Goal: Task Accomplishment & Management: Manage account settings

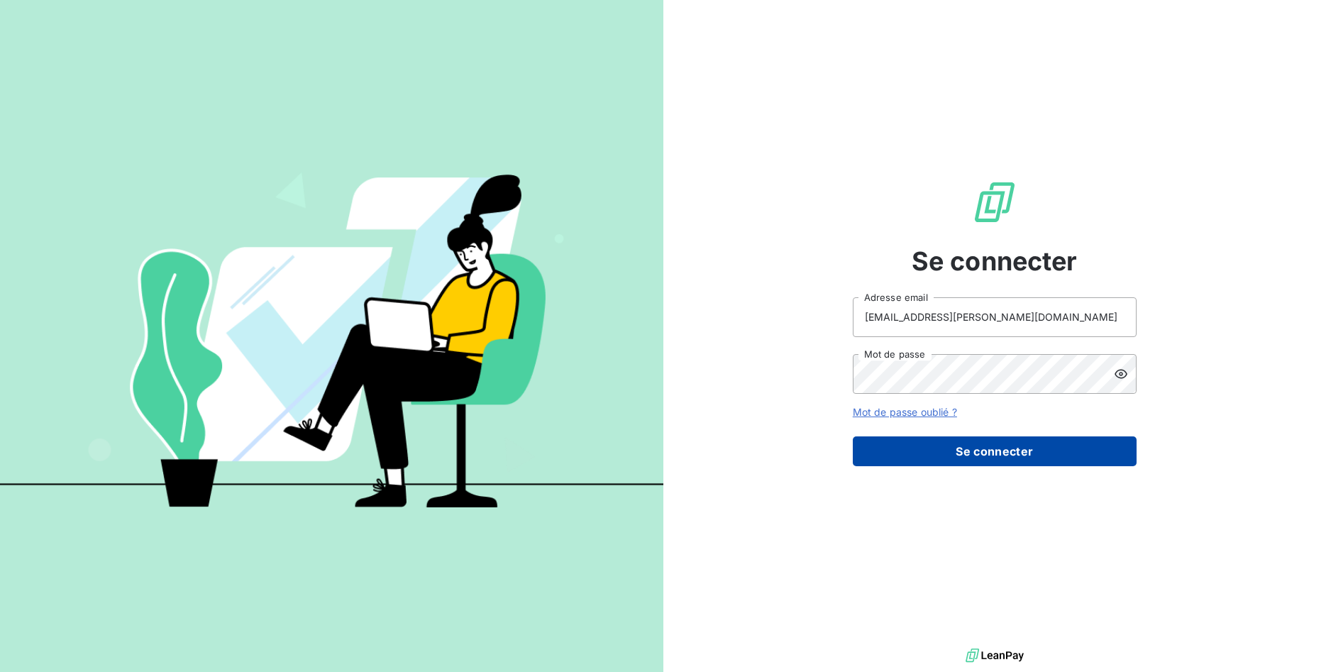
click at [981, 448] on button "Se connecter" at bounding box center [995, 451] width 284 height 30
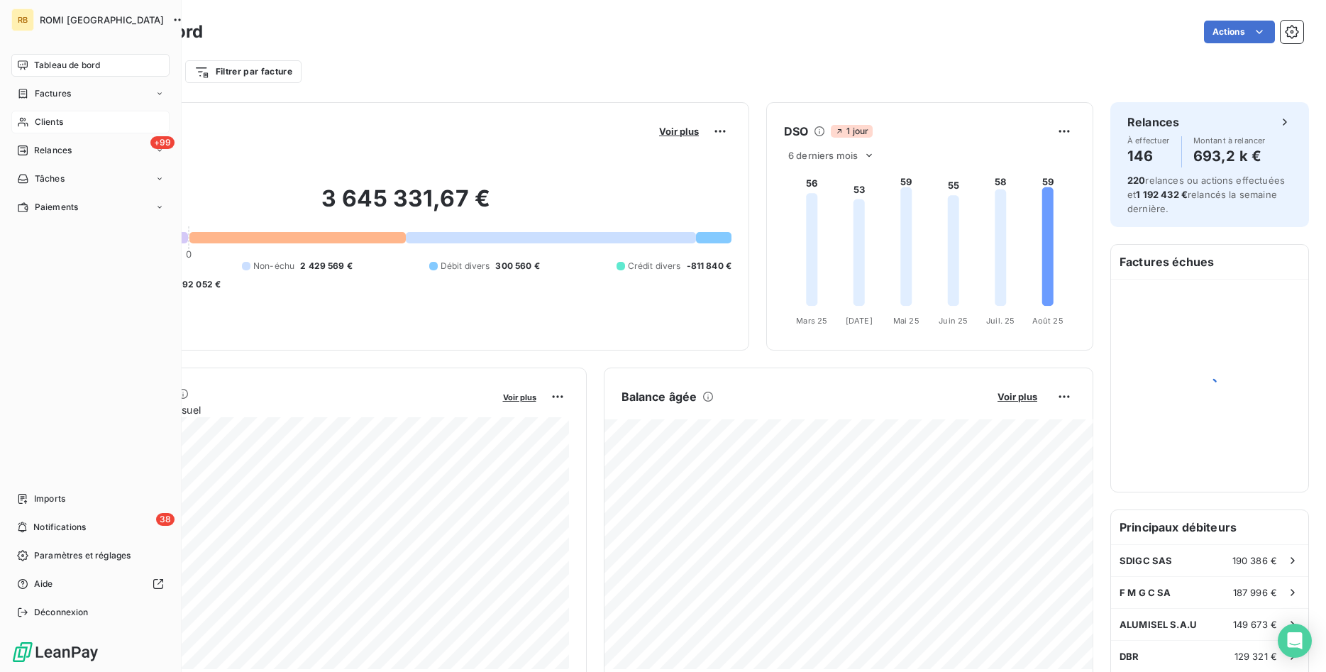
click at [49, 118] on span "Clients" at bounding box center [49, 122] width 28 height 13
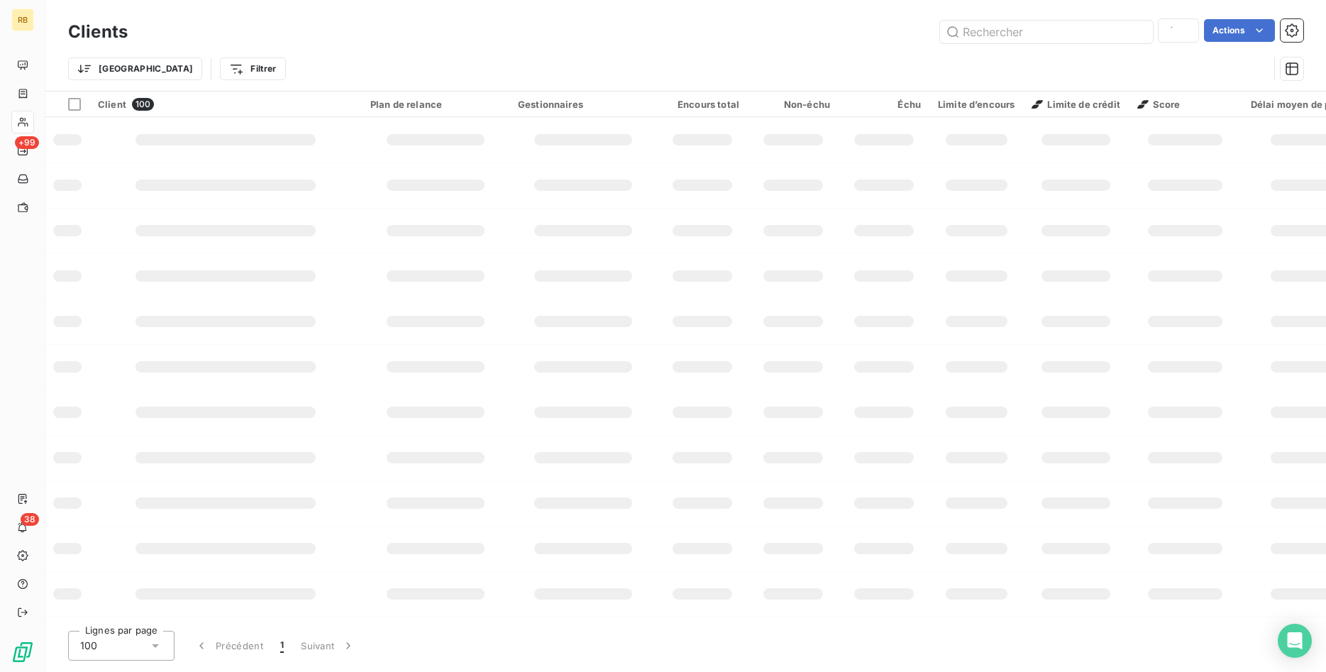
type input "308413"
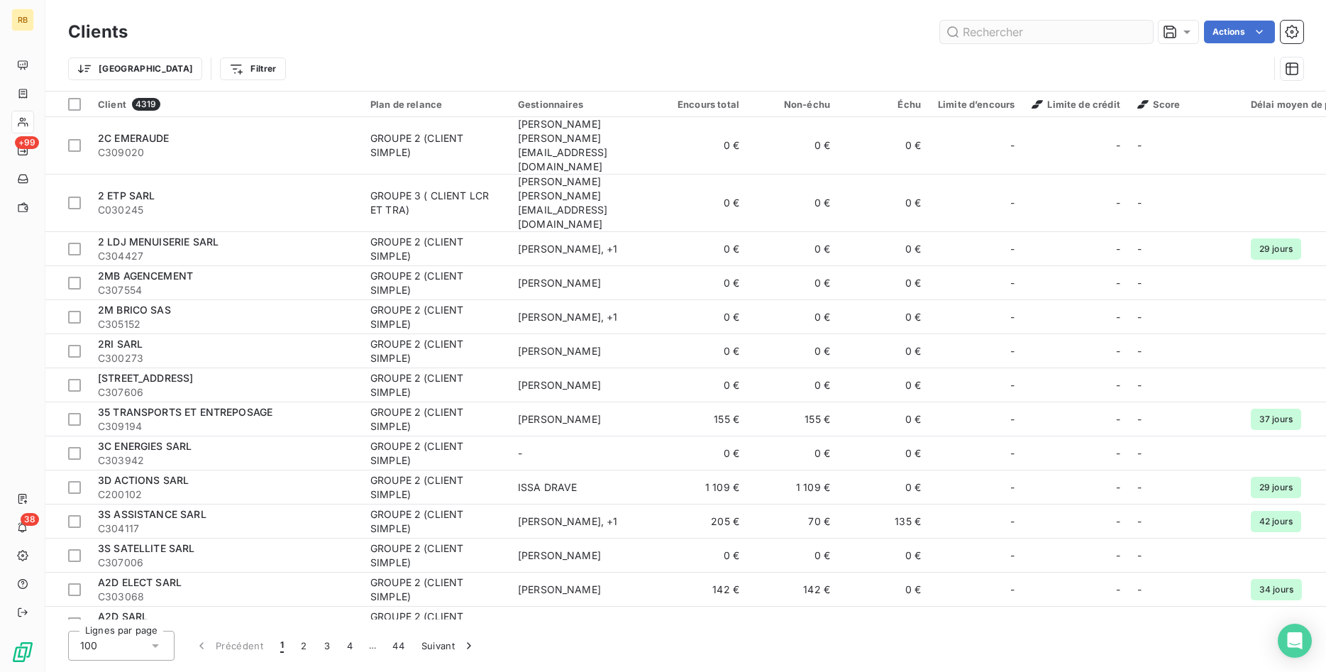
click at [996, 33] on input "text" at bounding box center [1046, 32] width 213 height 23
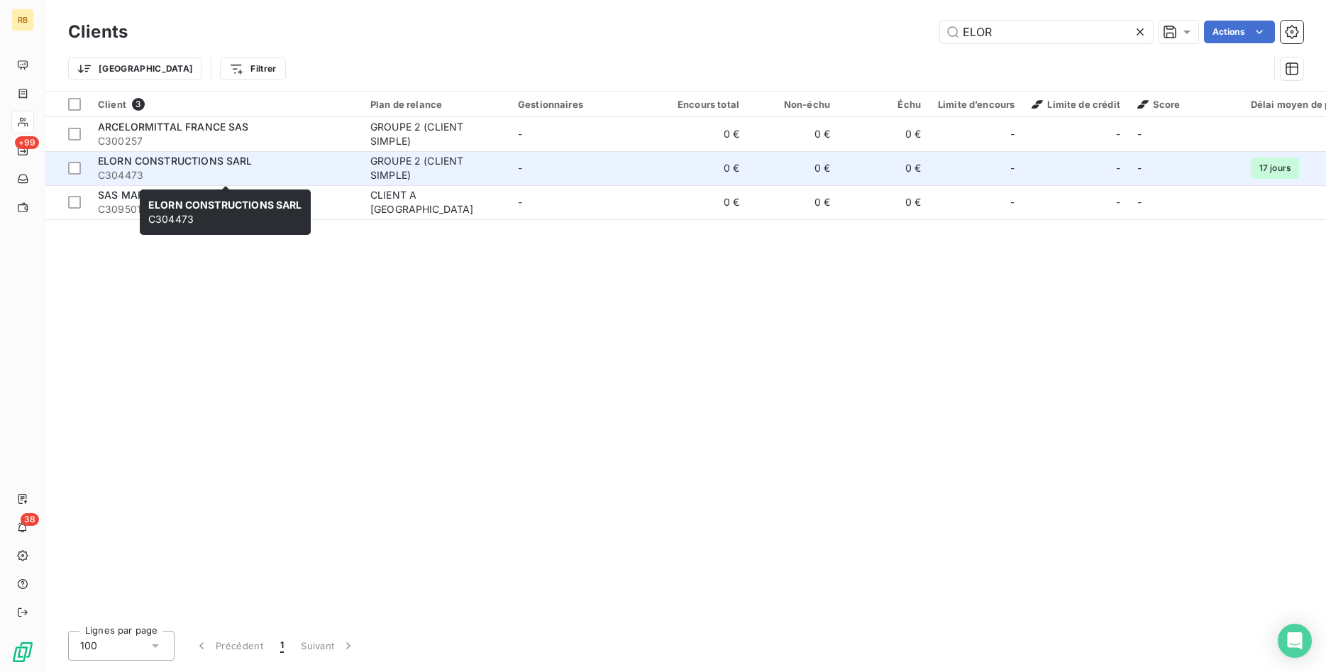
type input "ELOR"
click at [336, 164] on div "ELORN CONSTRUCTIONS SARL" at bounding box center [225, 161] width 255 height 14
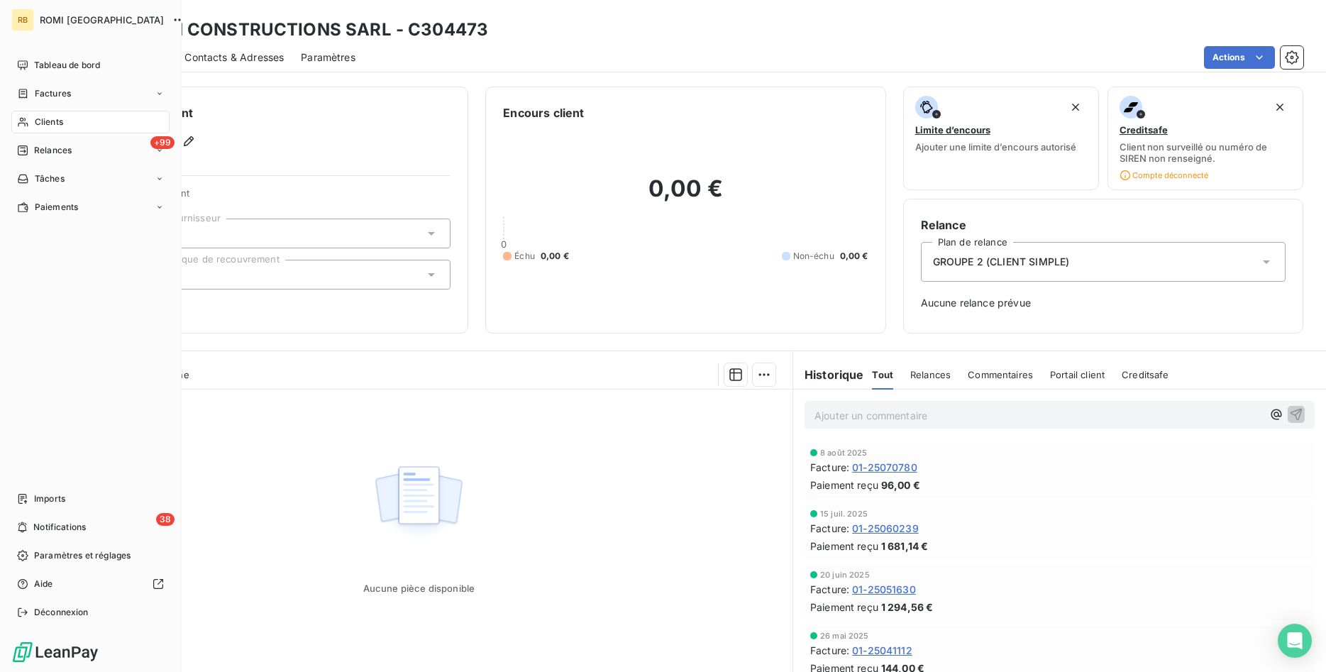
click at [92, 118] on div "Clients" at bounding box center [90, 122] width 158 height 23
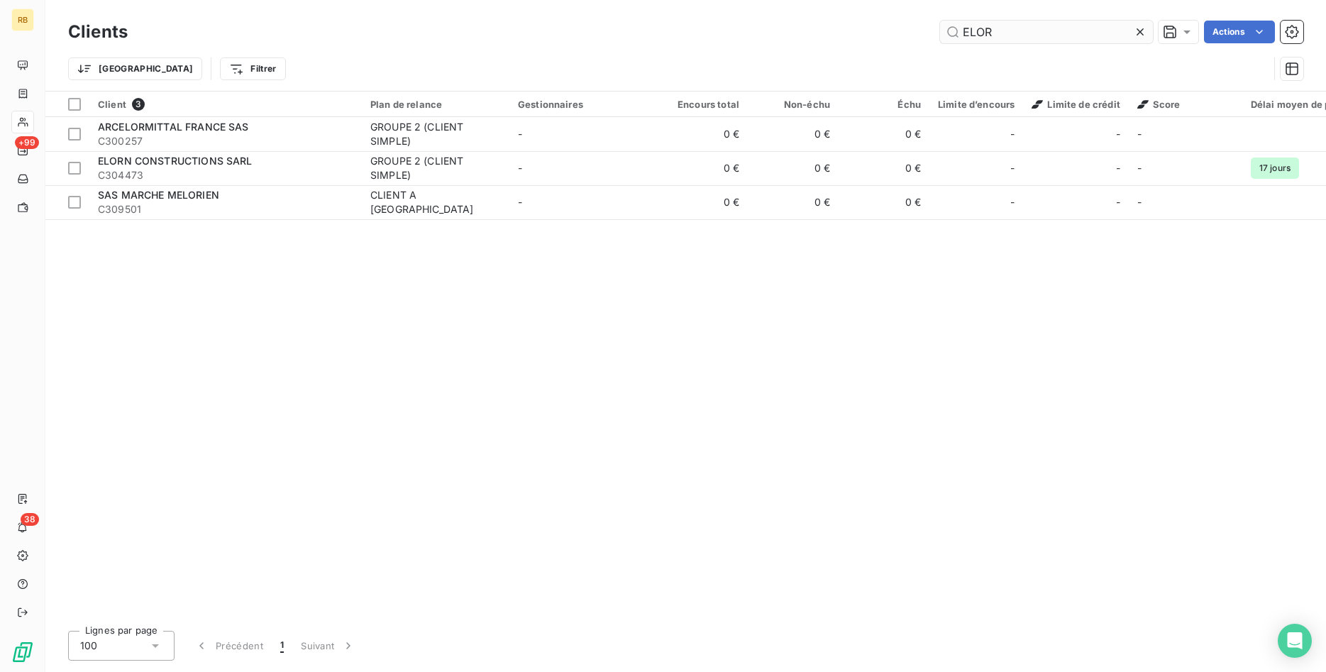
drag, startPoint x: 1026, startPoint y: 35, endPoint x: 791, endPoint y: 37, distance: 234.9
click at [940, 37] on input "ELOR" at bounding box center [1046, 32] width 213 height 23
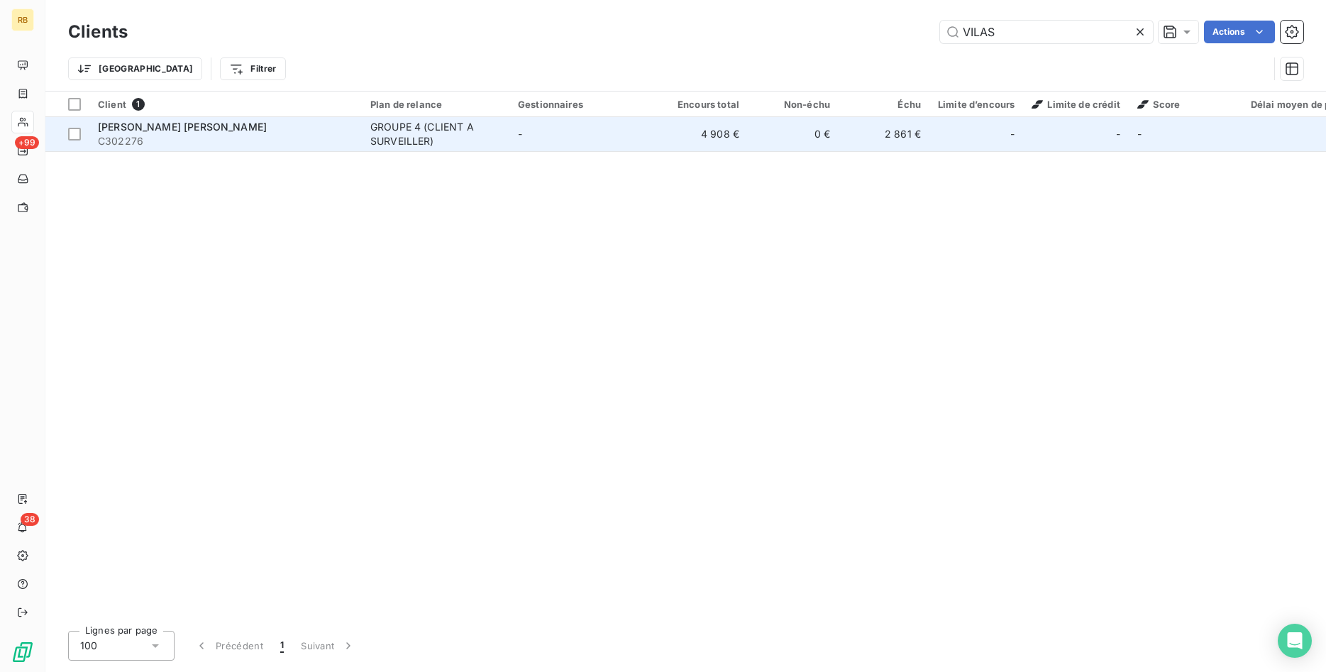
type input "VILAS"
click at [463, 128] on div "GROUPE 4 (CLIENT A SURVEILLER)" at bounding box center [435, 134] width 131 height 28
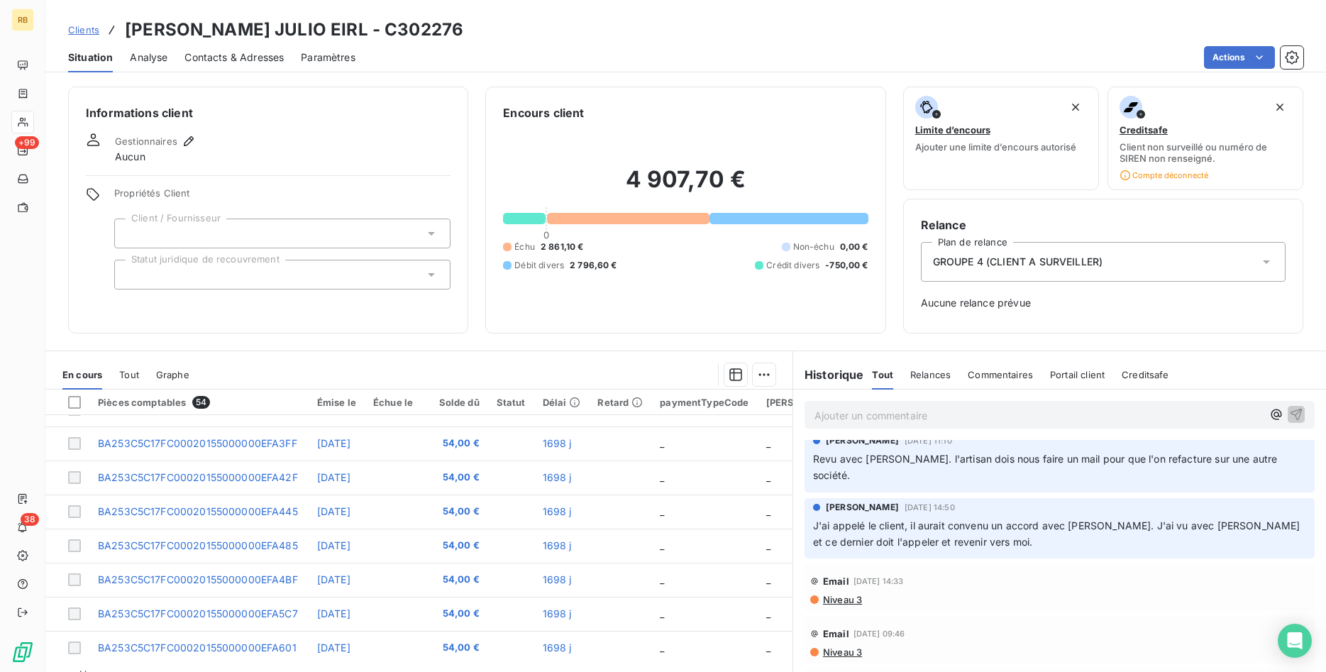
scroll to position [290, 0]
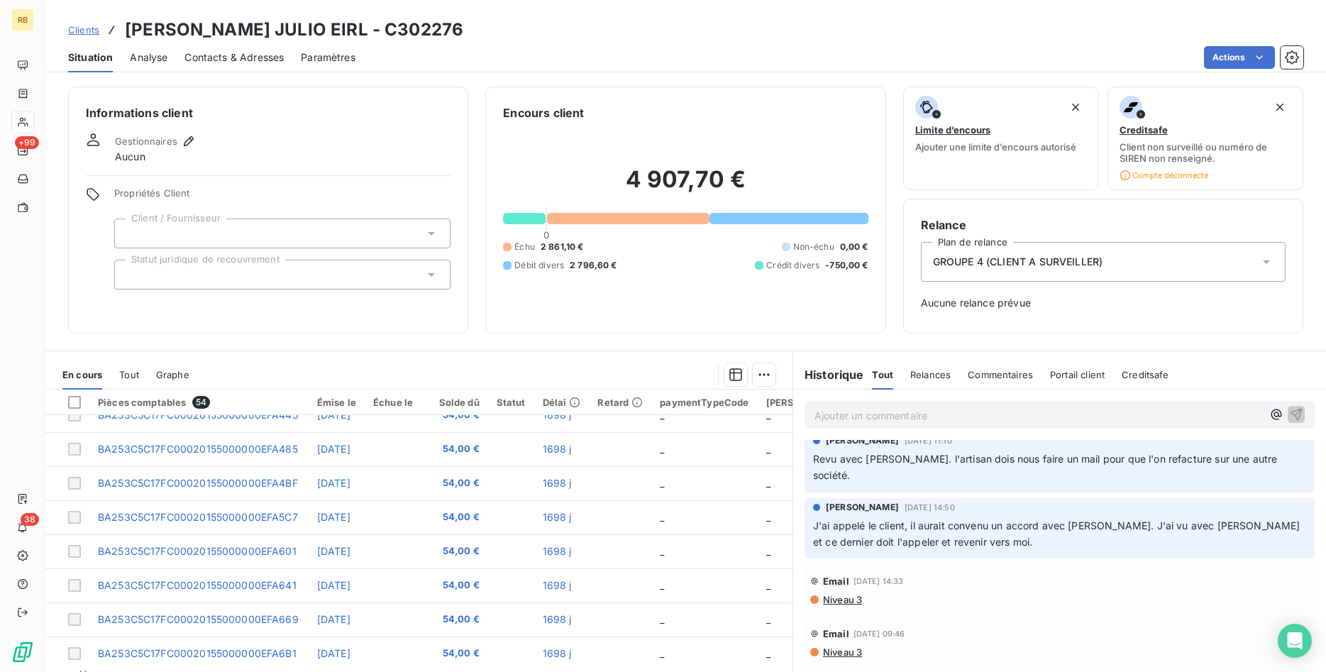
click at [224, 61] on span "Contacts & Adresses" at bounding box center [234, 57] width 99 height 14
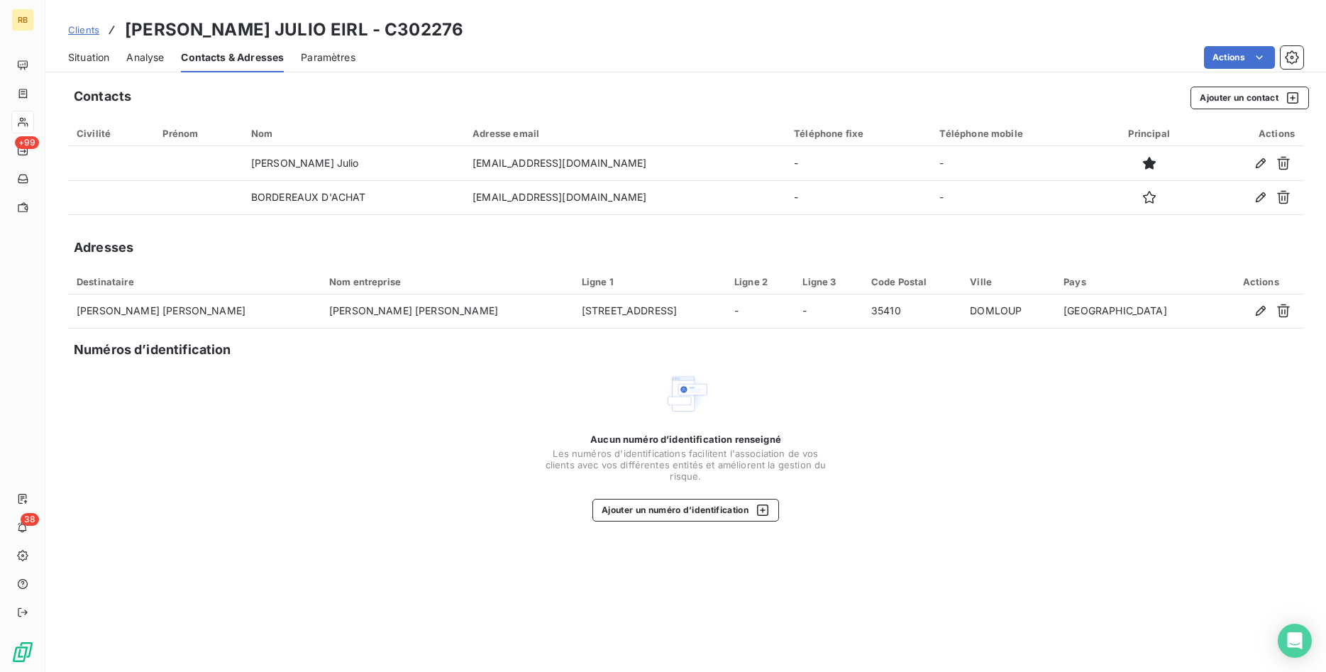
click at [154, 55] on span "Analyse" at bounding box center [145, 57] width 38 height 14
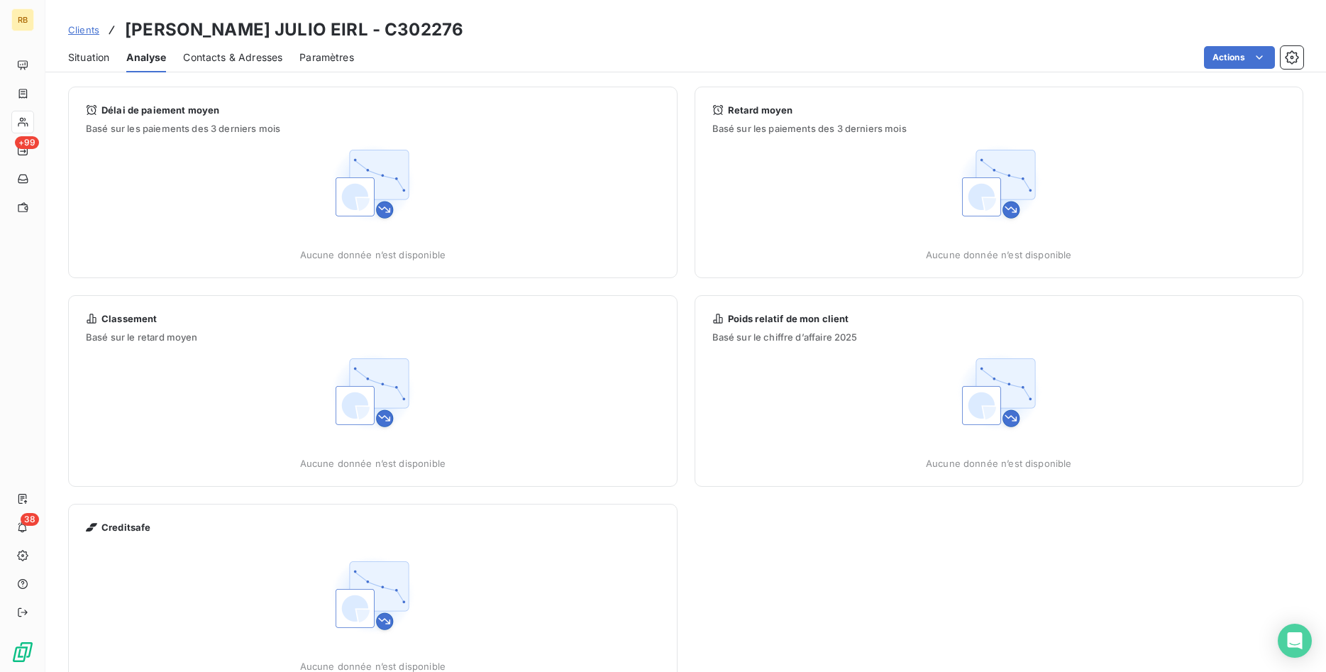
click at [322, 60] on span "Paramètres" at bounding box center [327, 57] width 55 height 14
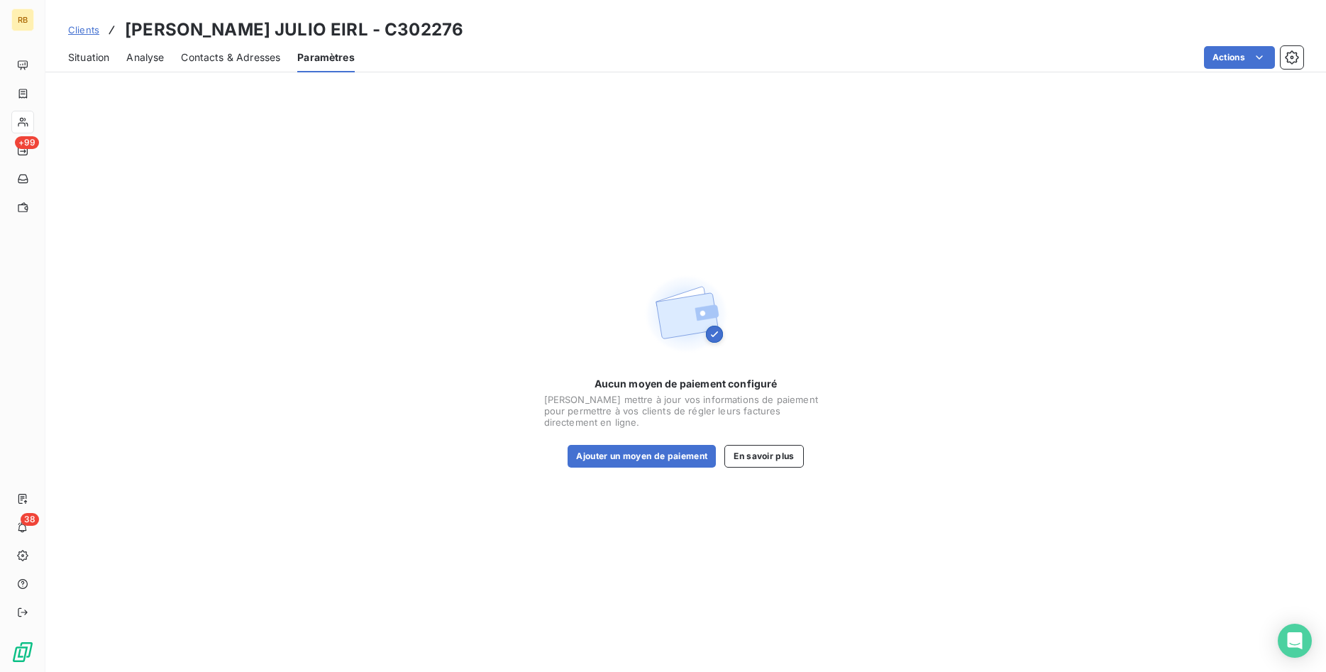
click at [87, 56] on span "Situation" at bounding box center [88, 57] width 41 height 14
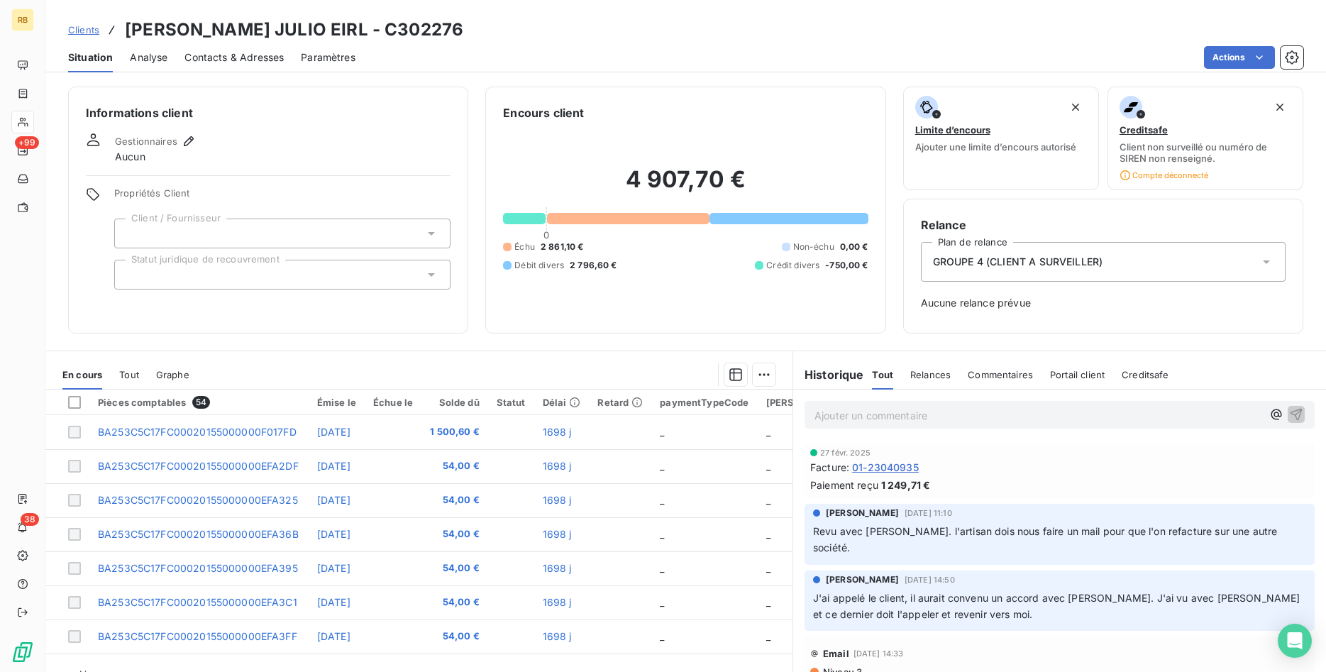
click at [163, 59] on span "Analyse" at bounding box center [149, 57] width 38 height 14
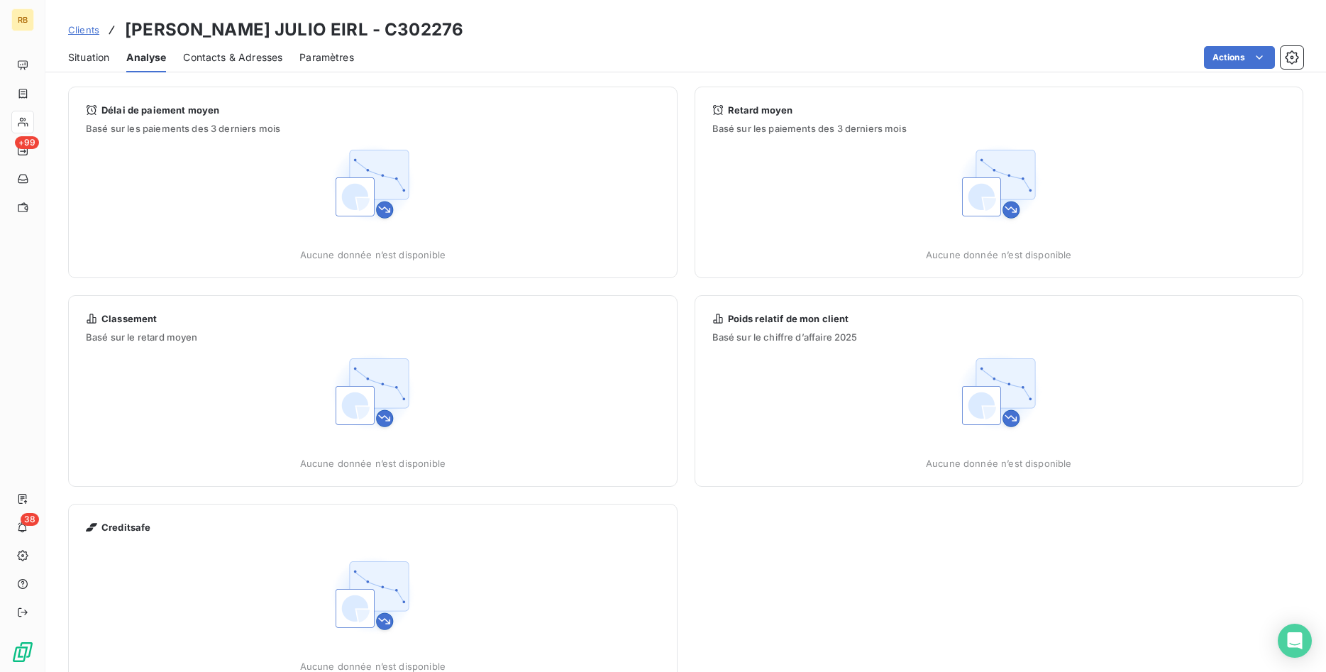
click at [251, 61] on span "Contacts & Adresses" at bounding box center [232, 57] width 99 height 14
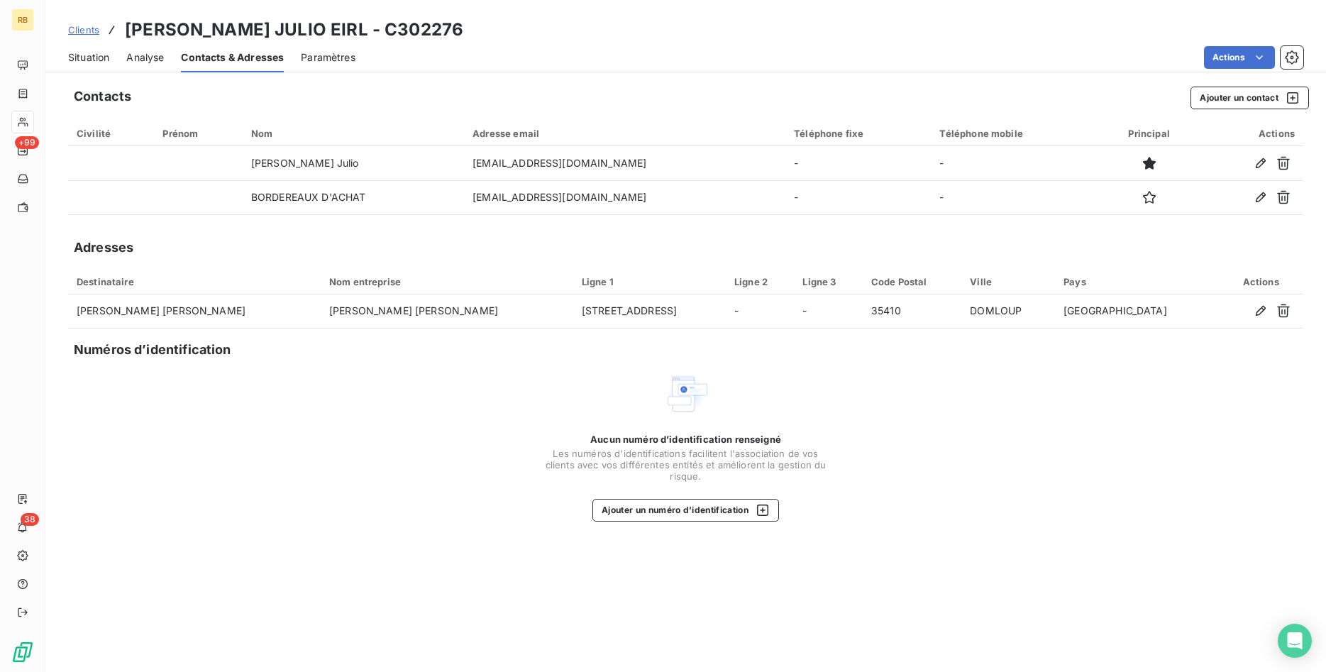
click at [94, 58] on span "Situation" at bounding box center [88, 57] width 41 height 14
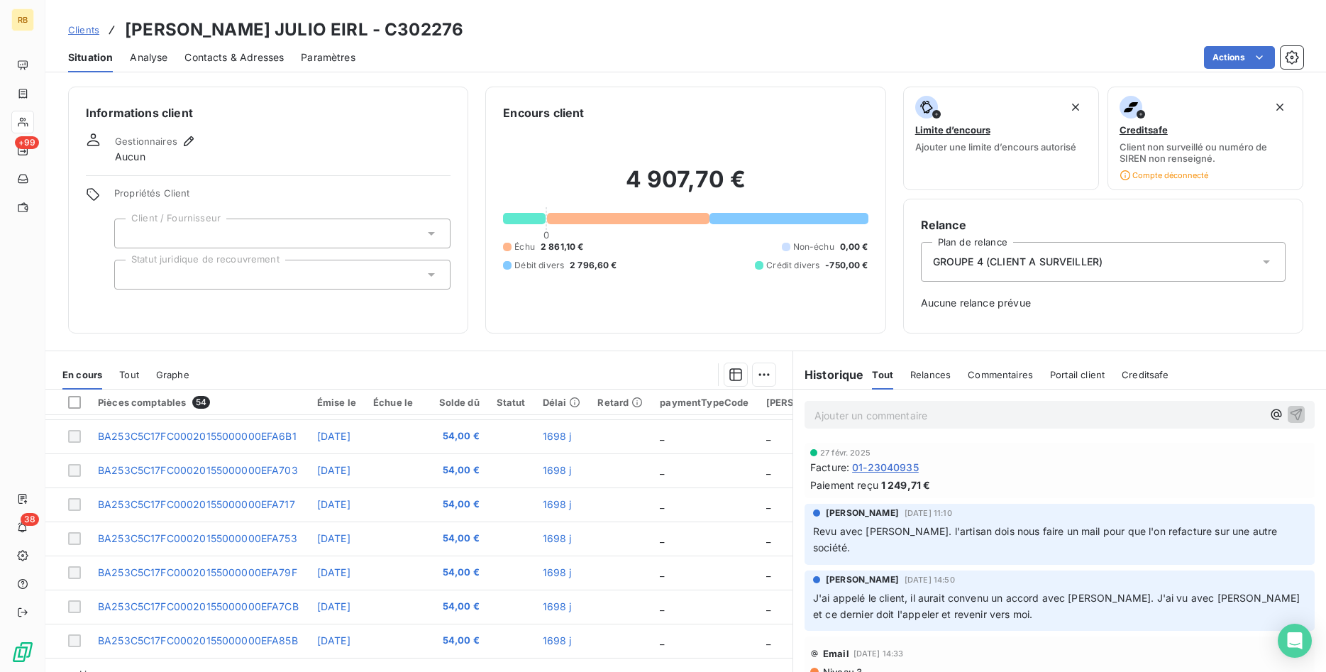
scroll to position [605, 0]
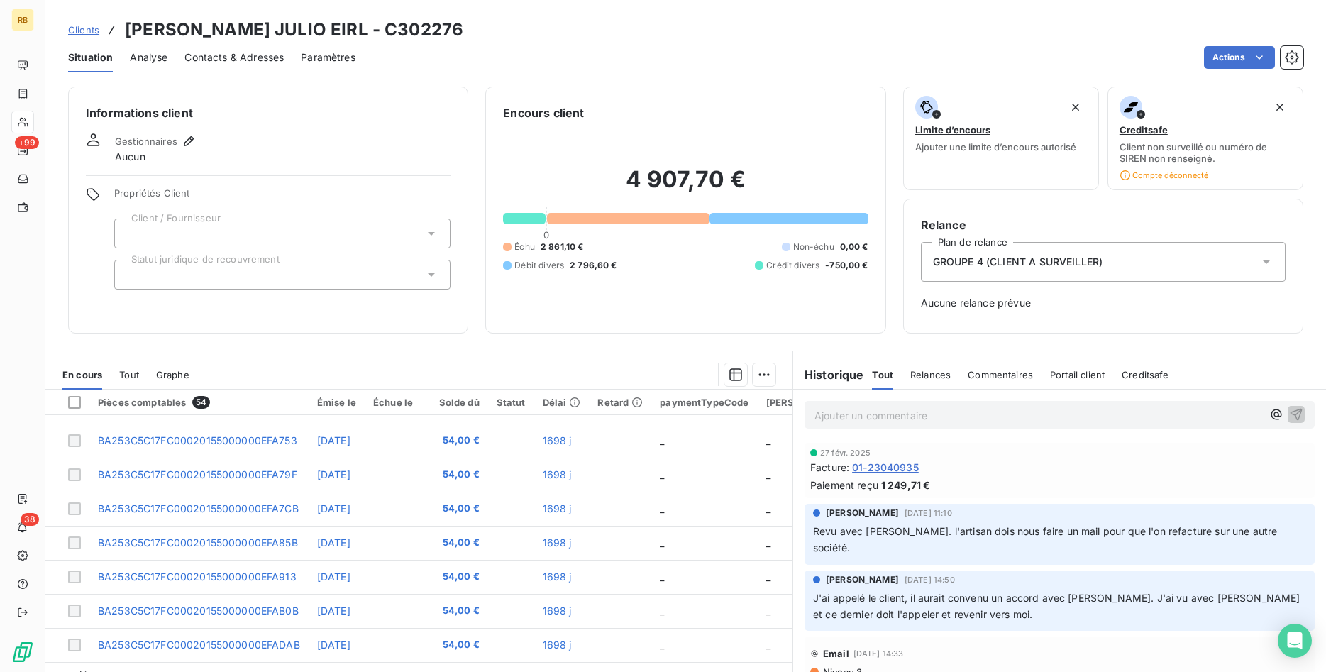
click at [900, 468] on span "01-23040935" at bounding box center [885, 467] width 67 height 15
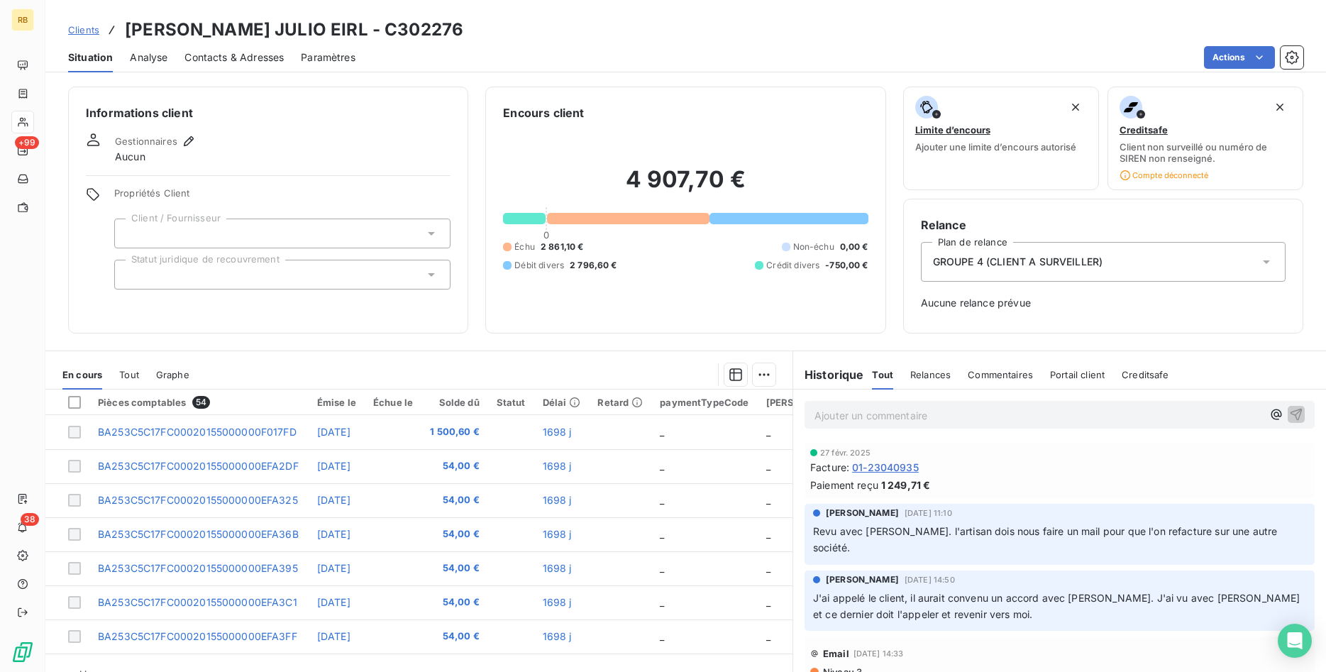
click at [942, 373] on span "Relances" at bounding box center [931, 374] width 40 height 11
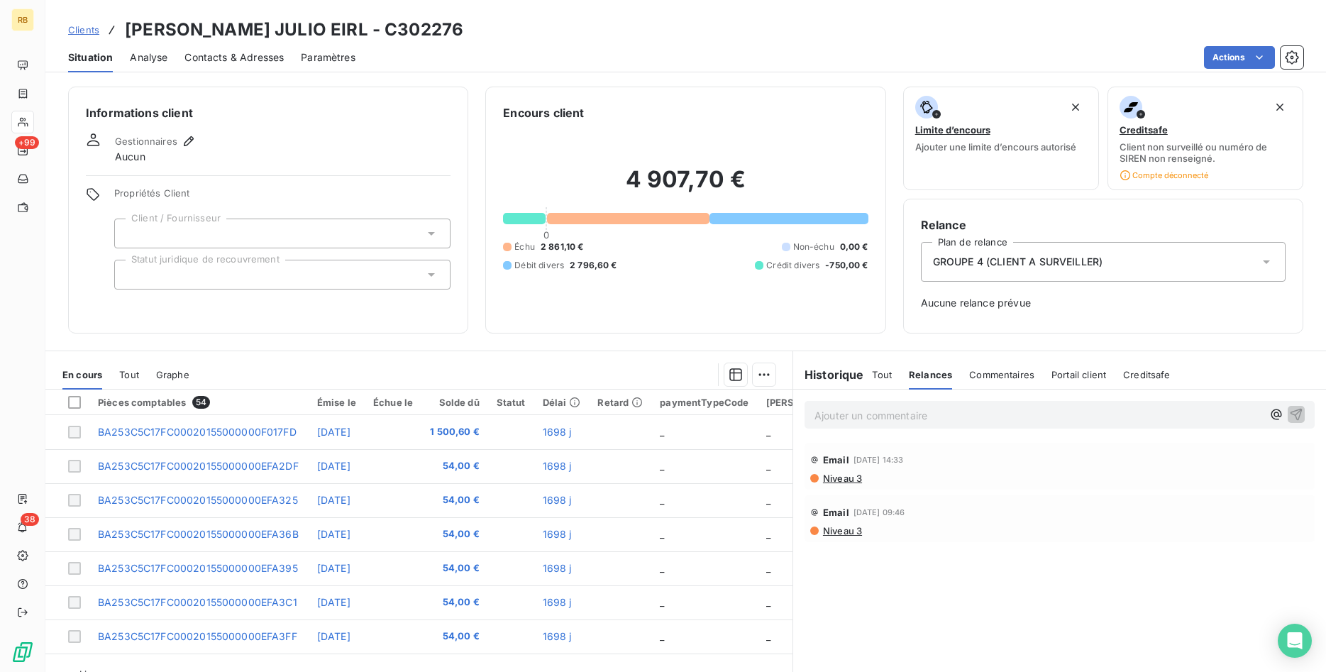
click at [1265, 262] on icon at bounding box center [1266, 262] width 7 height 4
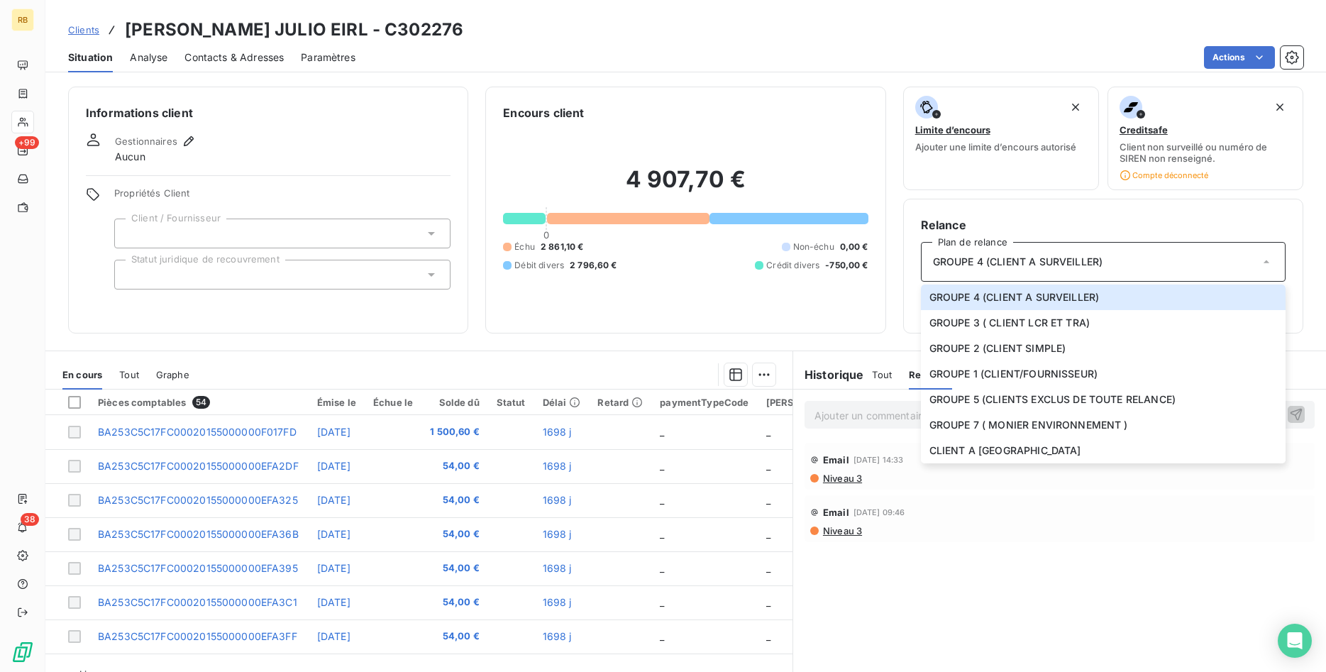
click at [1123, 211] on div "Relance Plan de relance GROUPE 4 (CLIENT A SURVEILLER) GROUPE 4 (CLIENT A SURVE…" at bounding box center [1103, 266] width 400 height 135
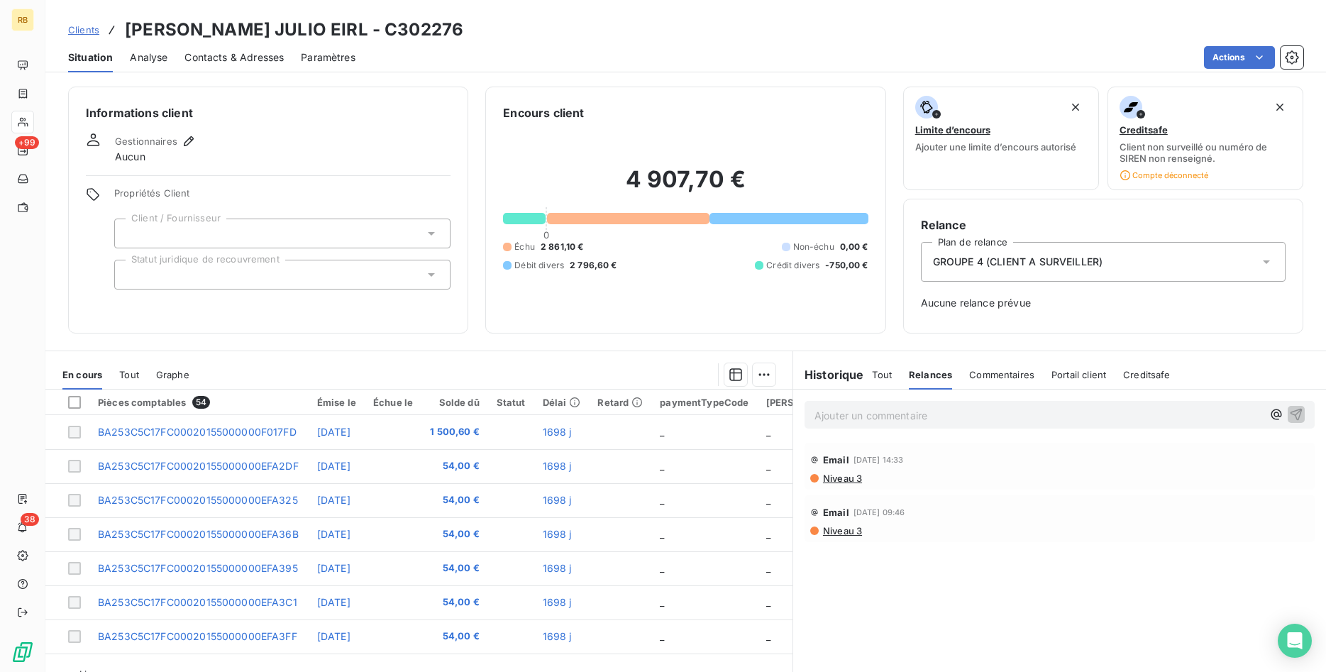
click at [1263, 261] on icon at bounding box center [1267, 262] width 14 height 14
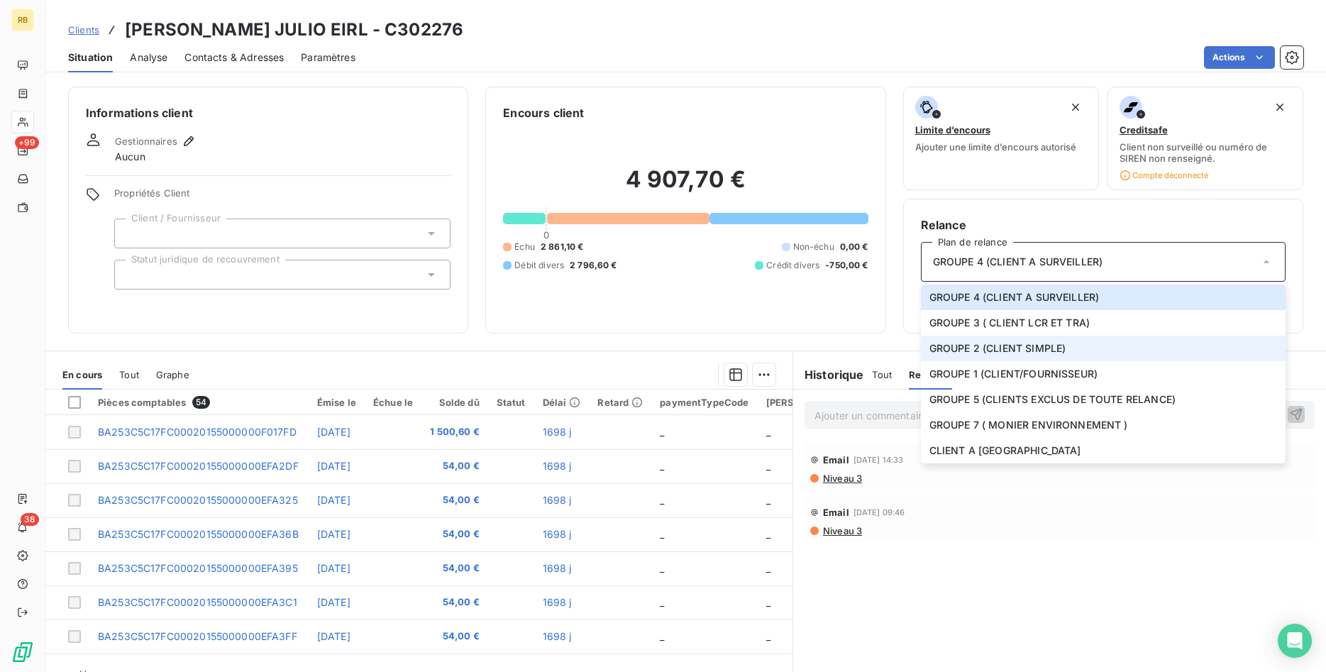
click at [1167, 345] on li "GROUPE 2 (CLIENT SIMPLE)" at bounding box center [1103, 349] width 365 height 26
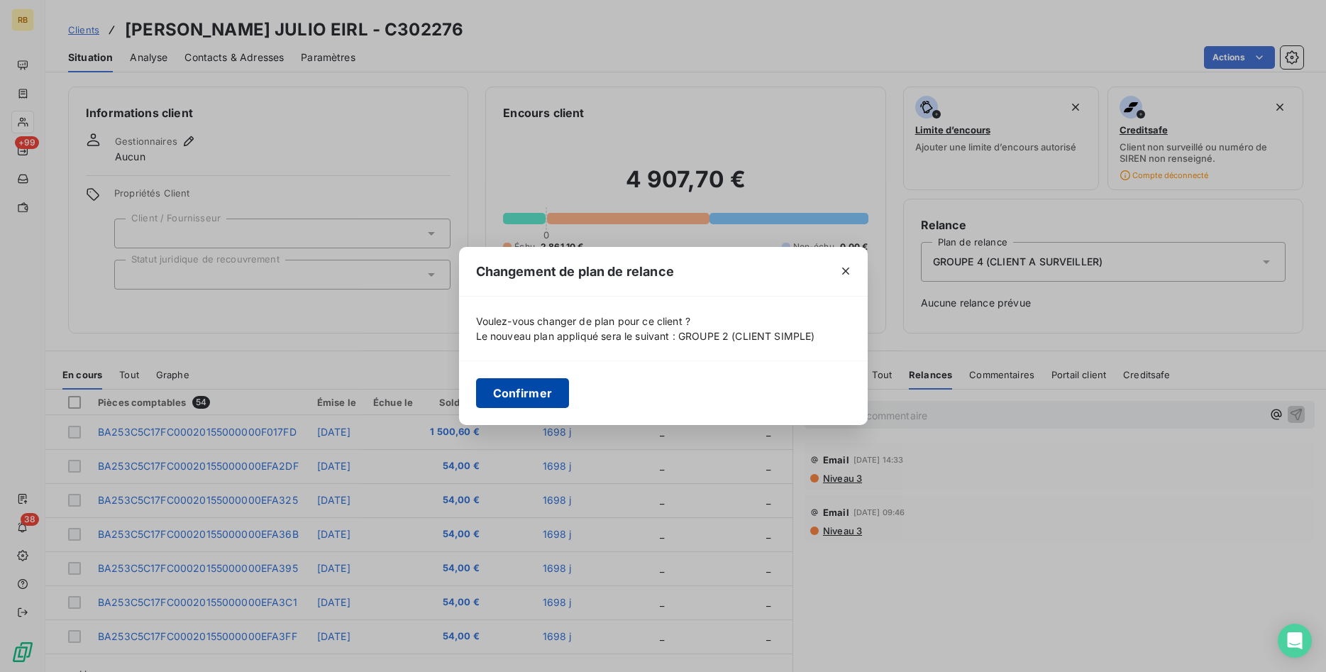
click at [529, 395] on button "Confirmer" at bounding box center [523, 393] width 94 height 30
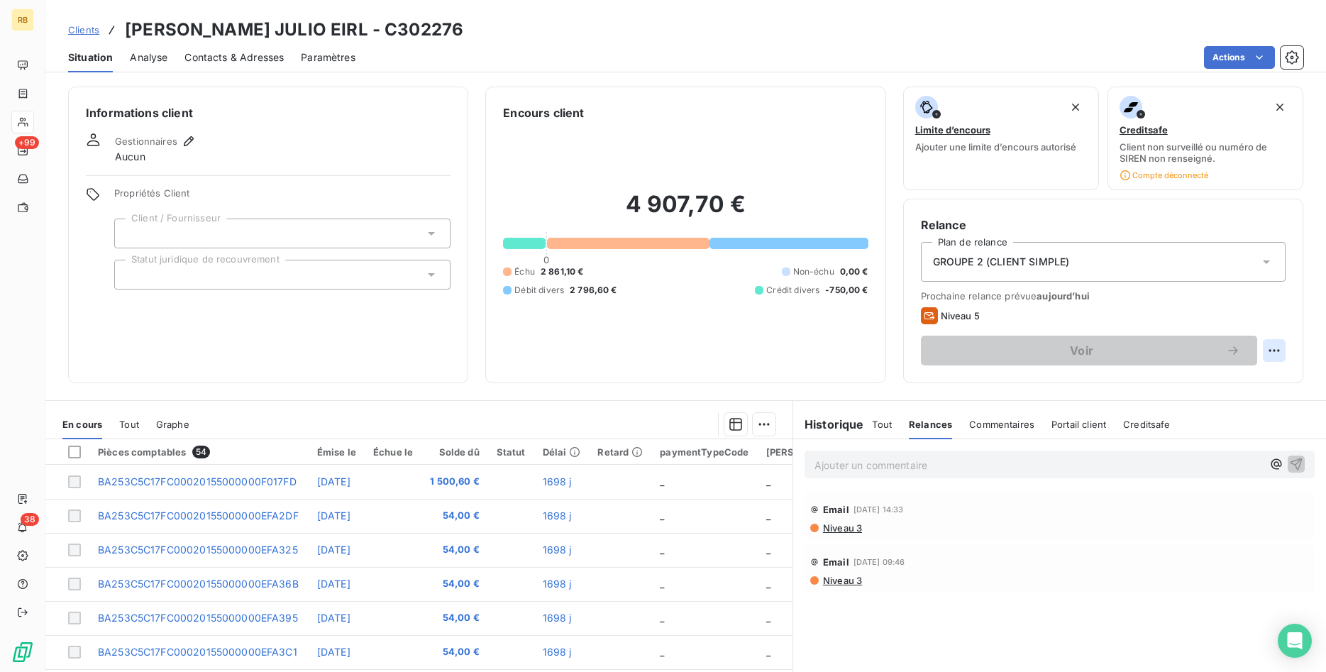
click at [1277, 346] on html "RB +99 38 Clients [PERSON_NAME] JULIO EIRL - C302276 Situation Analyse Contacts…" at bounding box center [663, 336] width 1326 height 672
click at [1241, 382] on div "Replanifier cette action" at bounding box center [1216, 381] width 127 height 23
select select "7"
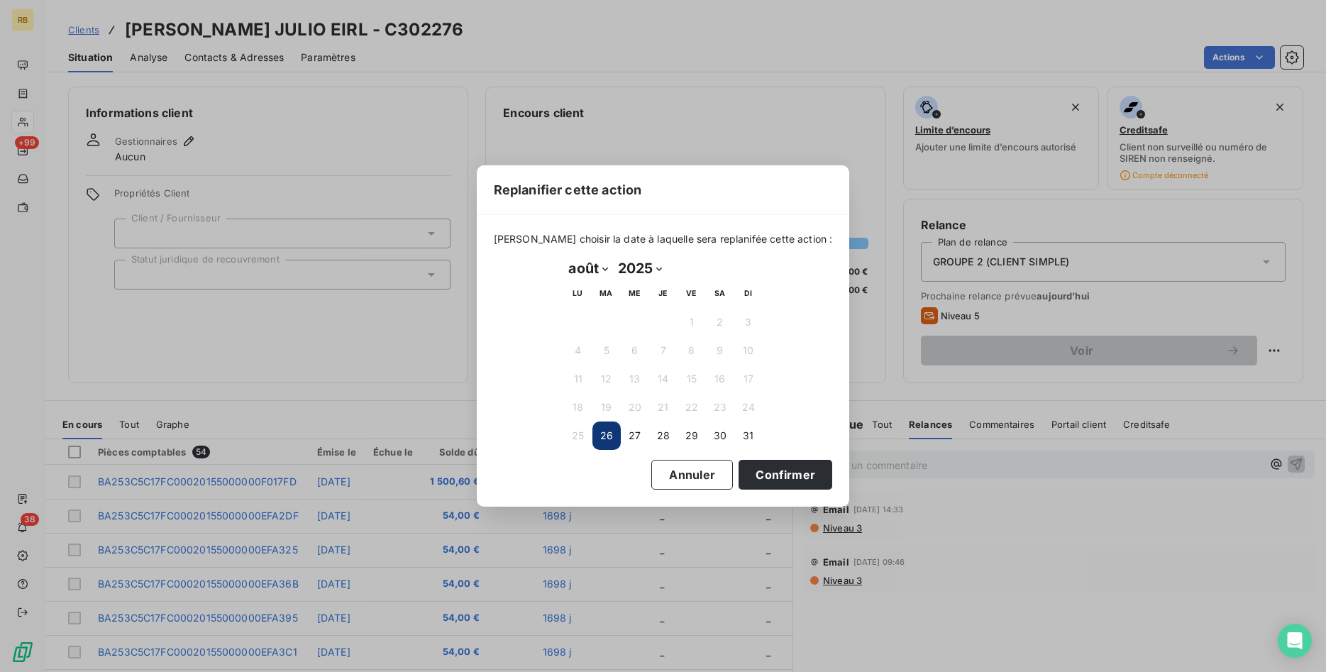
scroll to position [605, 0]
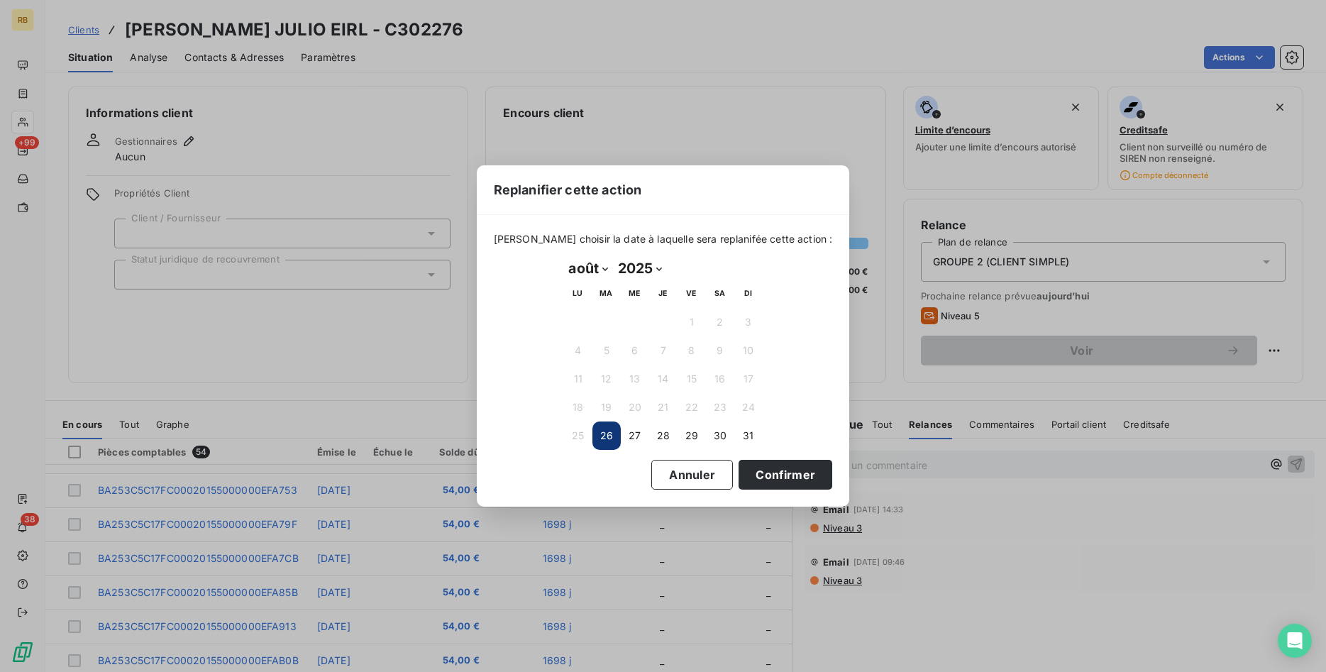
click at [610, 435] on button "26" at bounding box center [607, 436] width 28 height 28
click at [595, 431] on button "26" at bounding box center [607, 436] width 28 height 28
click at [774, 473] on button "Confirmer" at bounding box center [786, 475] width 94 height 30
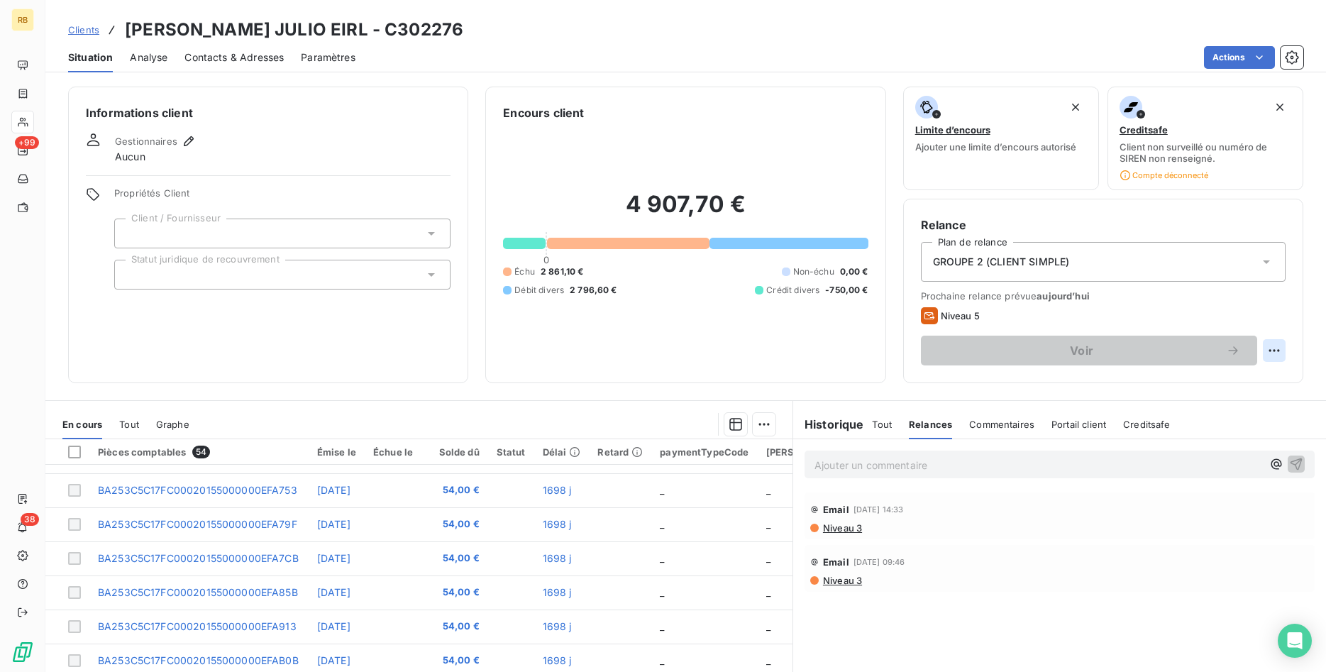
click at [1273, 346] on html "RB +99 38 Clients [PERSON_NAME] JULIO EIRL - C302276 Situation Analyse Contacts…" at bounding box center [663, 336] width 1326 height 672
click at [1216, 384] on div "Replanifier cette action" at bounding box center [1216, 381] width 127 height 23
select select "7"
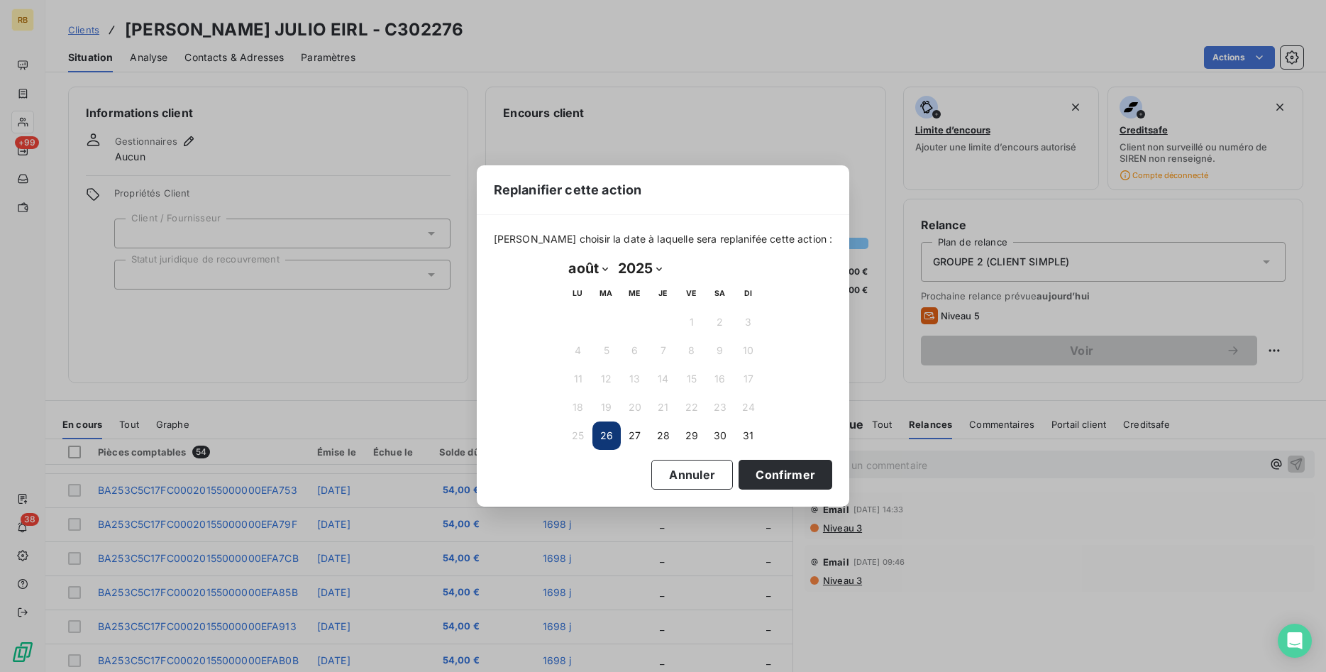
click at [600, 439] on button "26" at bounding box center [607, 436] width 28 height 28
click at [764, 466] on button "Confirmer" at bounding box center [786, 475] width 94 height 30
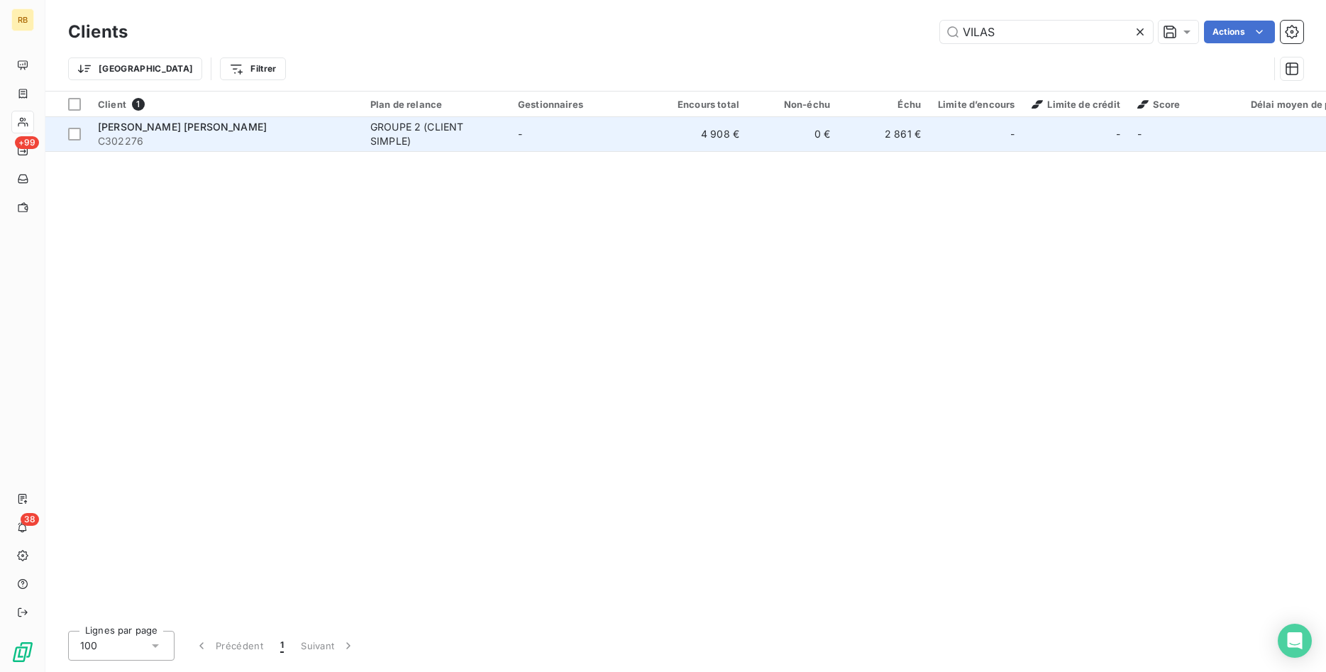
click at [362, 126] on td "GROUPE 2 (CLIENT SIMPLE)" at bounding box center [436, 134] width 148 height 34
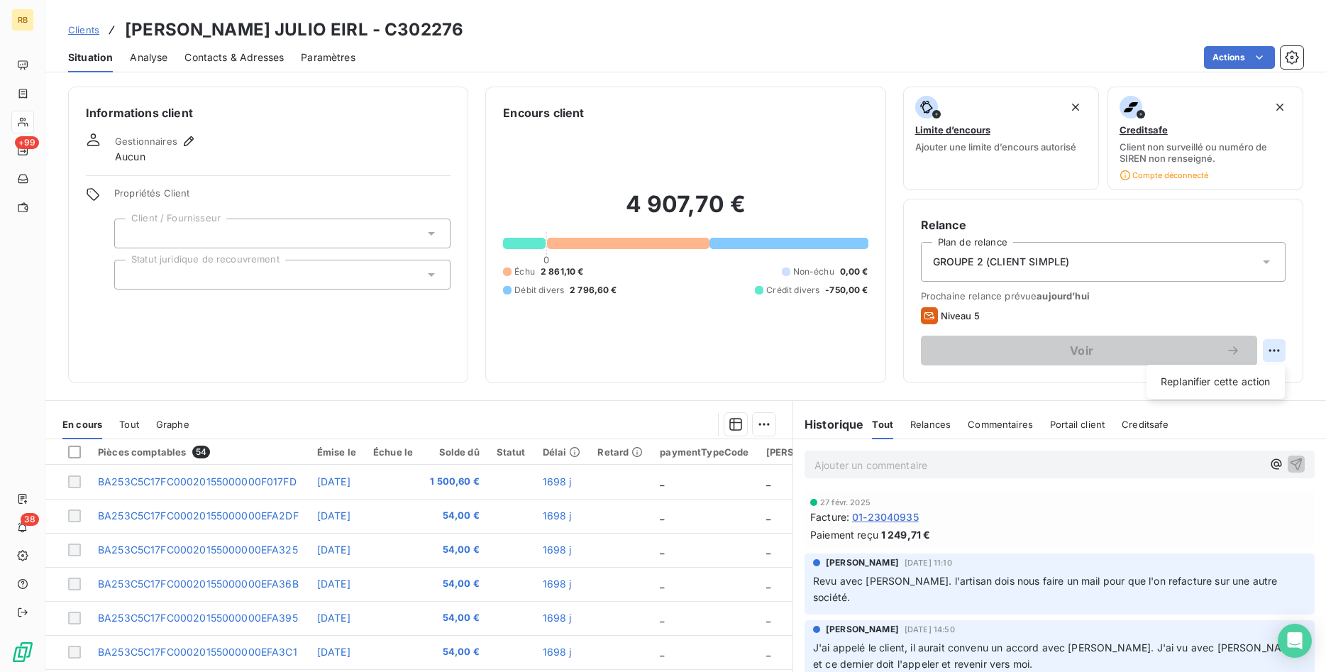
click at [1277, 356] on html "RB +99 38 Clients [PERSON_NAME] JULIO EIRL - C302276 Situation Analyse Contacts…" at bounding box center [663, 336] width 1326 height 672
click at [1259, 373] on div "Replanifier cette action" at bounding box center [1216, 381] width 127 height 23
select select "7"
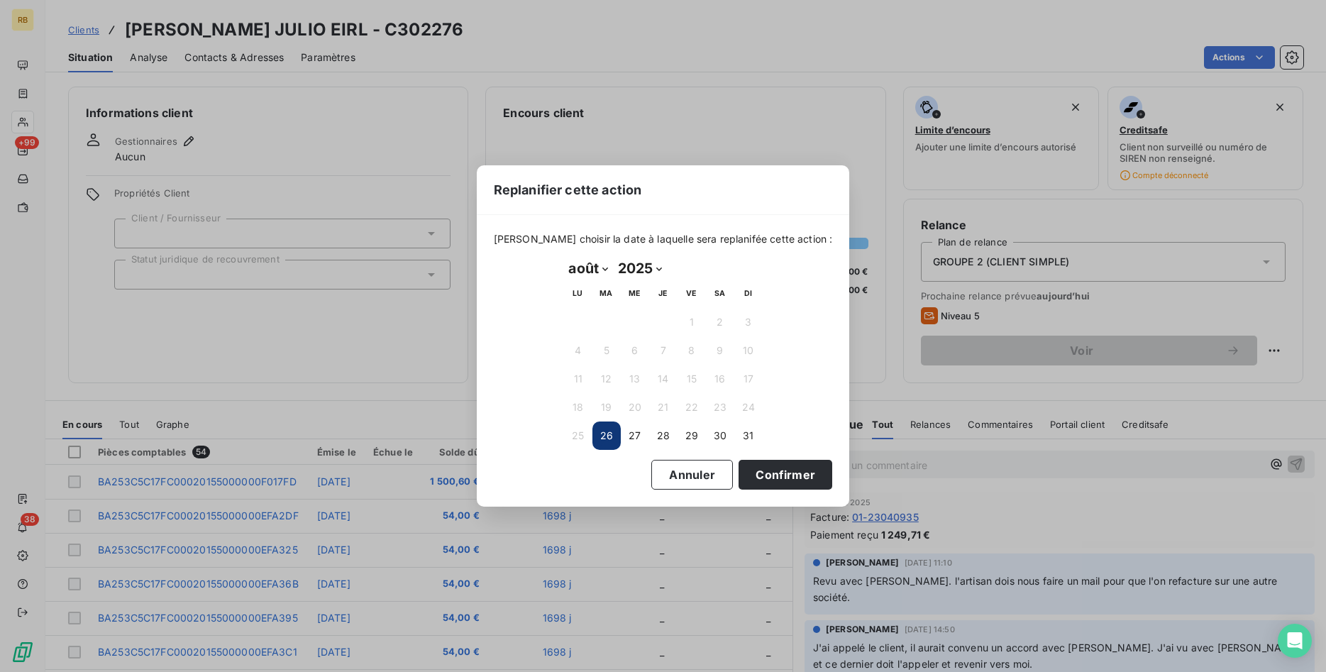
click at [595, 433] on button "26" at bounding box center [607, 436] width 28 height 28
click at [603, 432] on button "26" at bounding box center [607, 436] width 28 height 28
click at [770, 477] on button "Confirmer" at bounding box center [786, 475] width 94 height 30
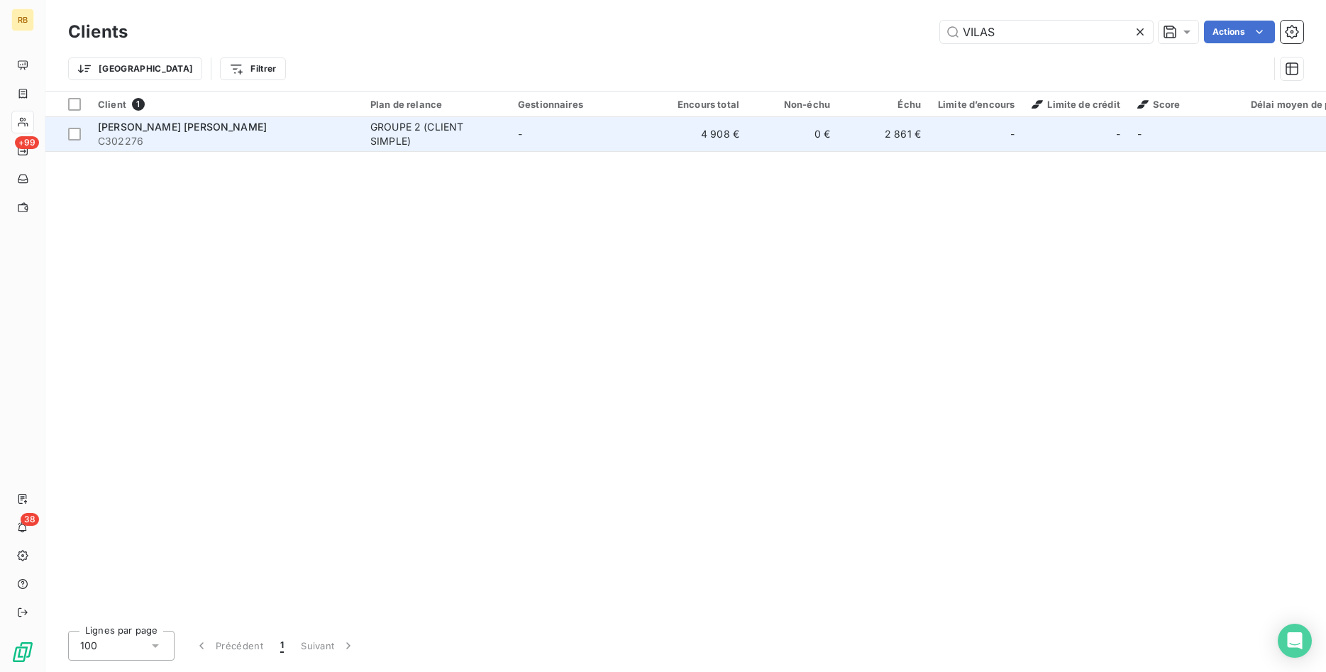
click at [446, 136] on div "GROUPE 2 (CLIENT SIMPLE)" at bounding box center [435, 134] width 131 height 28
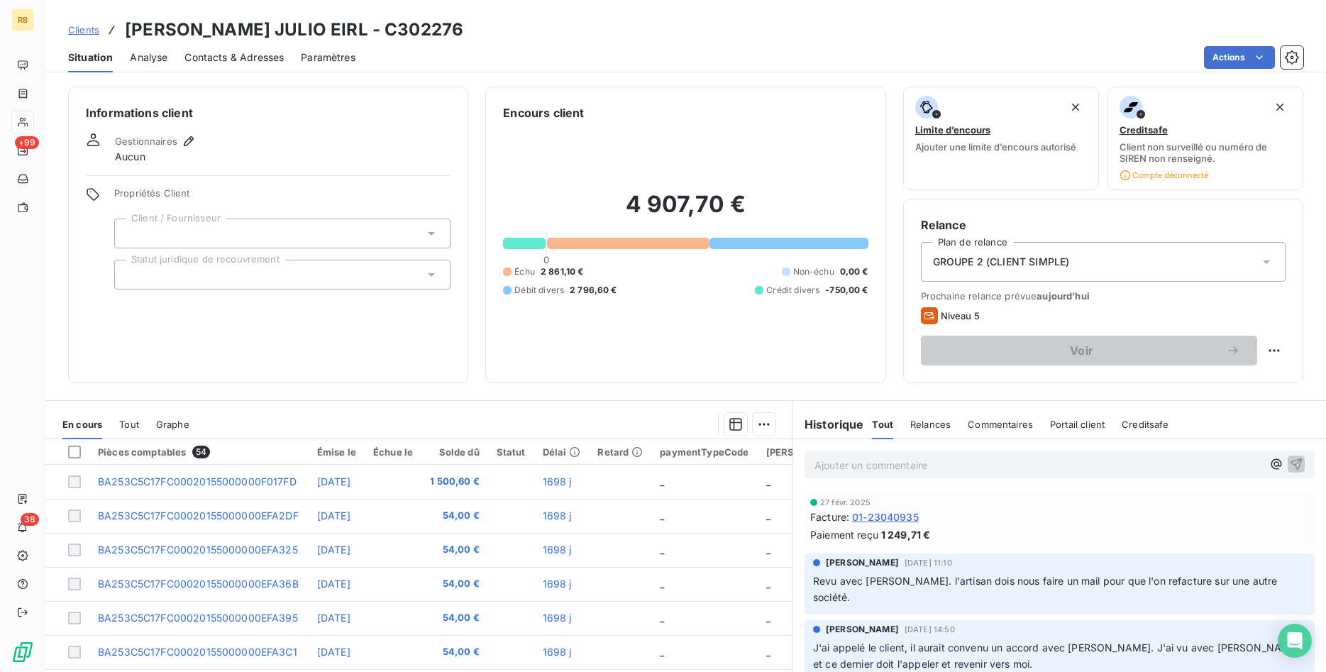
click at [151, 53] on span "Analyse" at bounding box center [149, 57] width 38 height 14
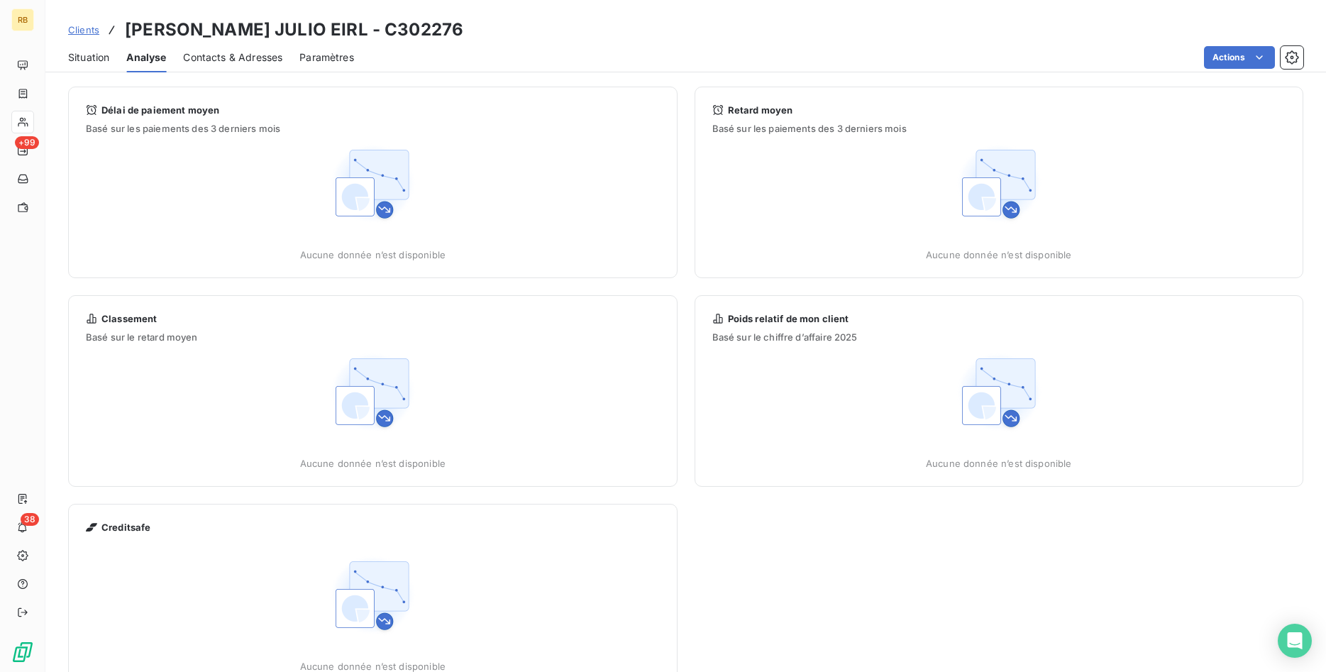
click at [236, 61] on span "Contacts & Adresses" at bounding box center [232, 57] width 99 height 14
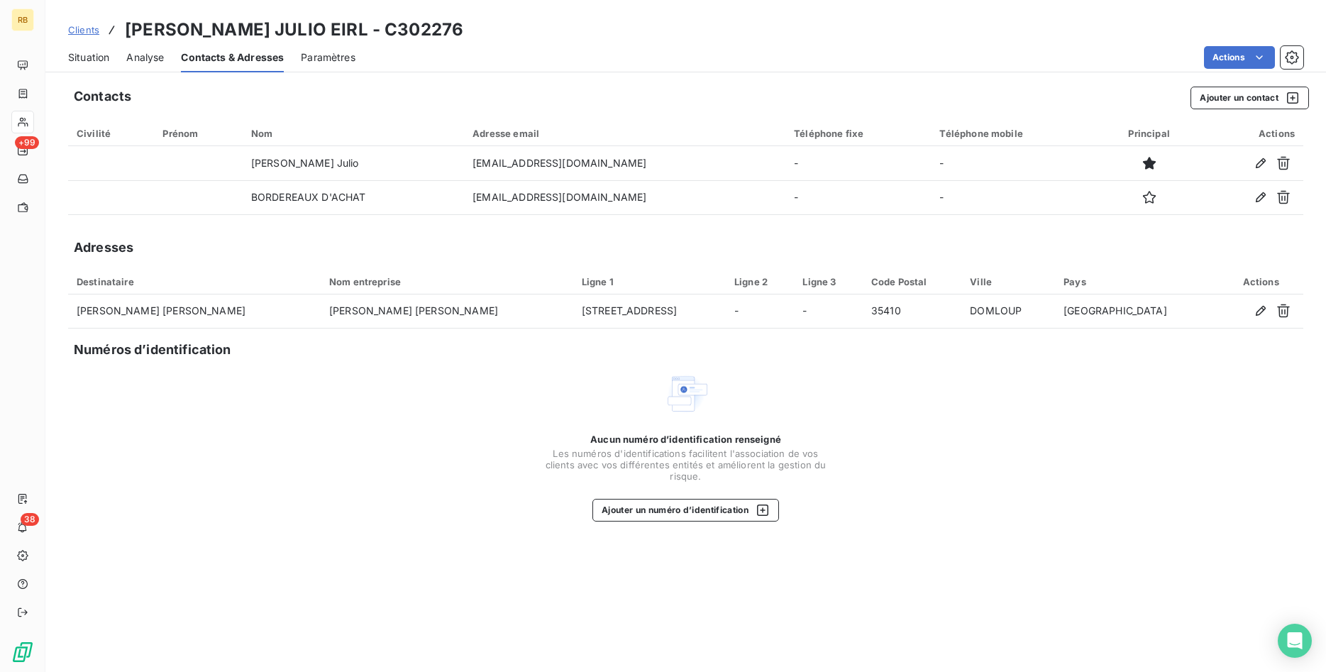
click at [96, 58] on span "Situation" at bounding box center [88, 57] width 41 height 14
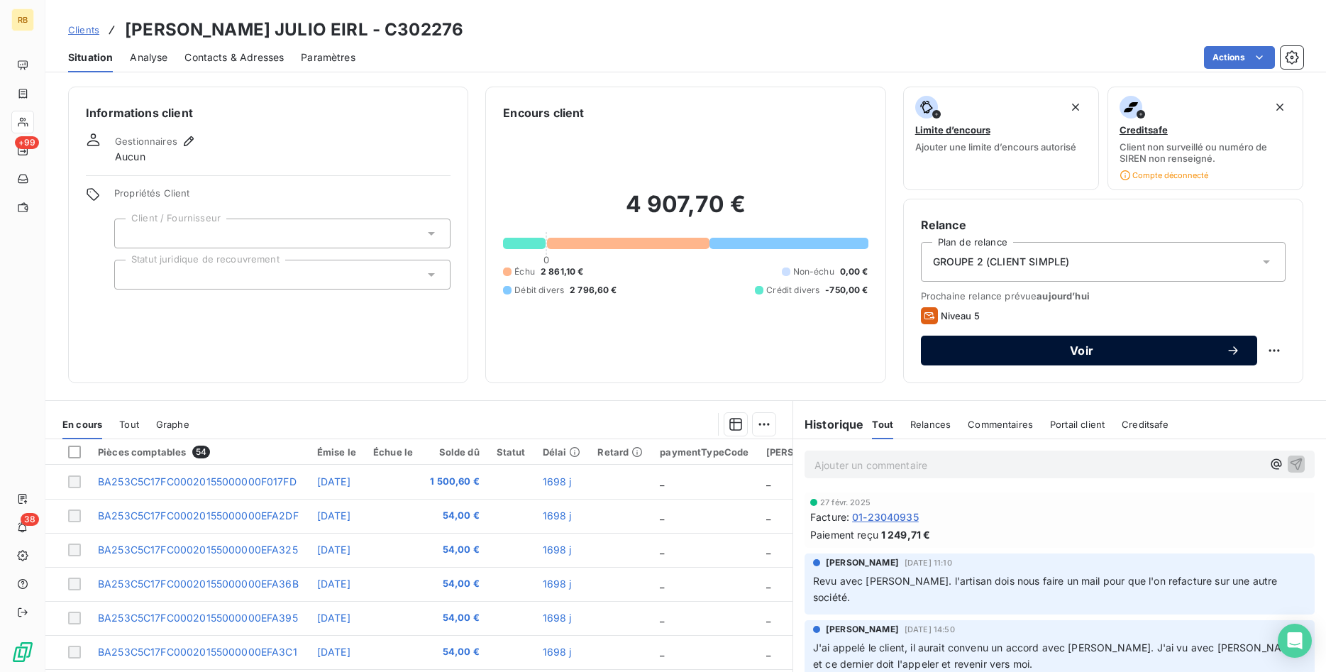
click at [1175, 350] on span "Voir" at bounding box center [1082, 350] width 288 height 11
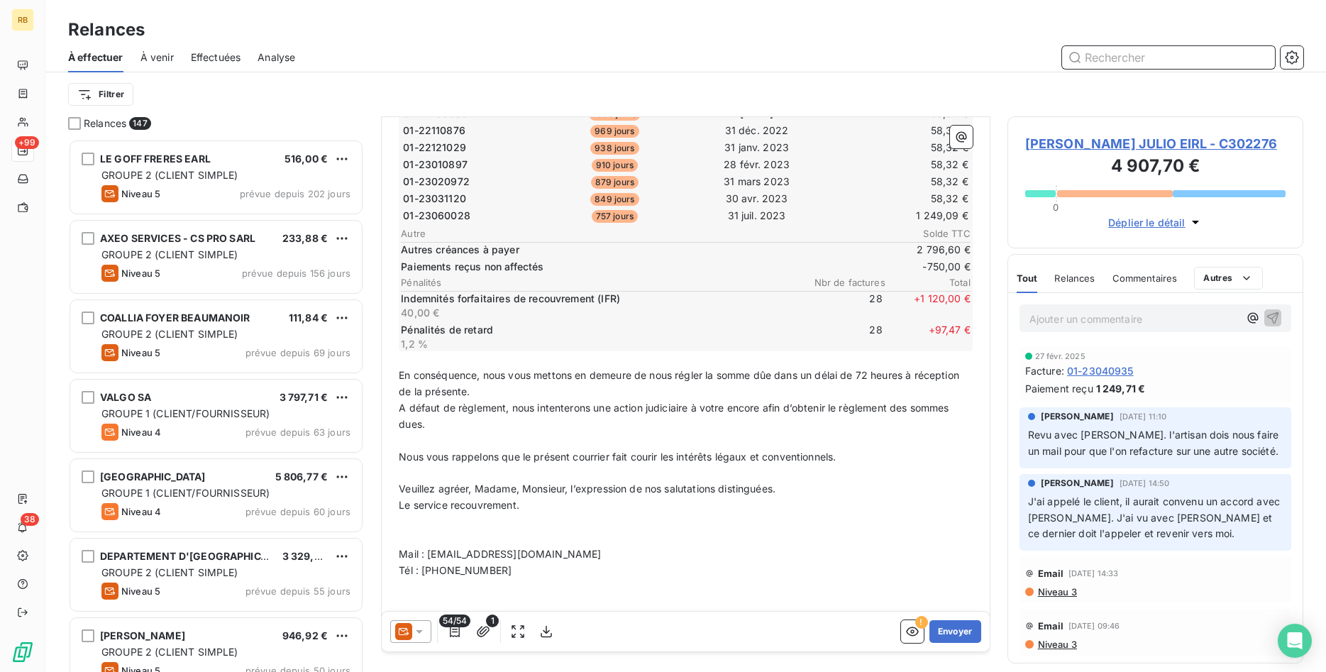
scroll to position [764, 0]
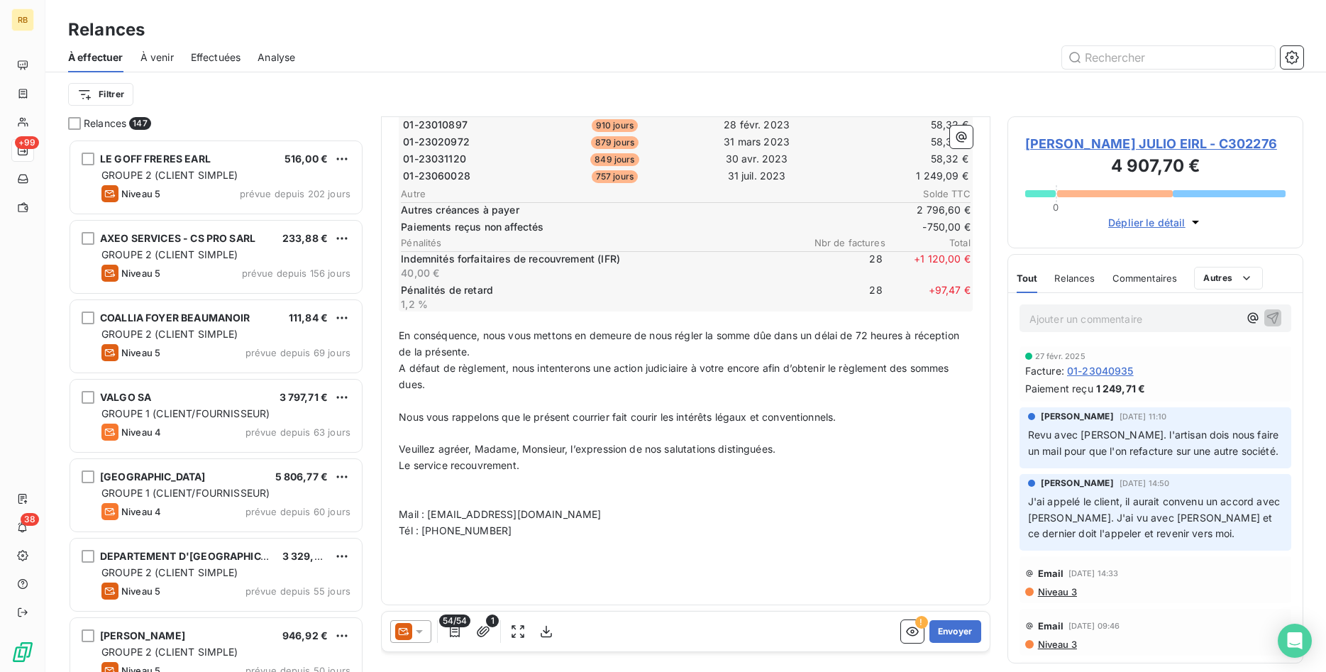
click at [511, 534] on p "Tél : [PHONE_NUMBER]" at bounding box center [686, 531] width 574 height 16
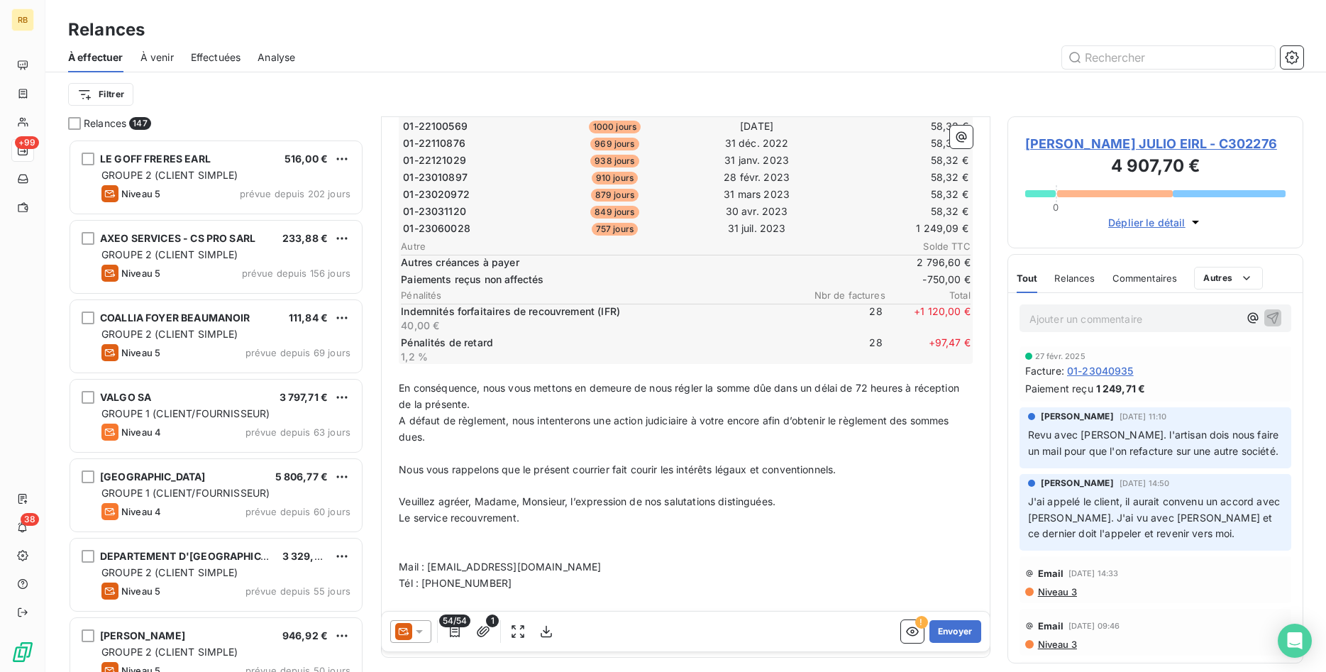
scroll to position [692, 0]
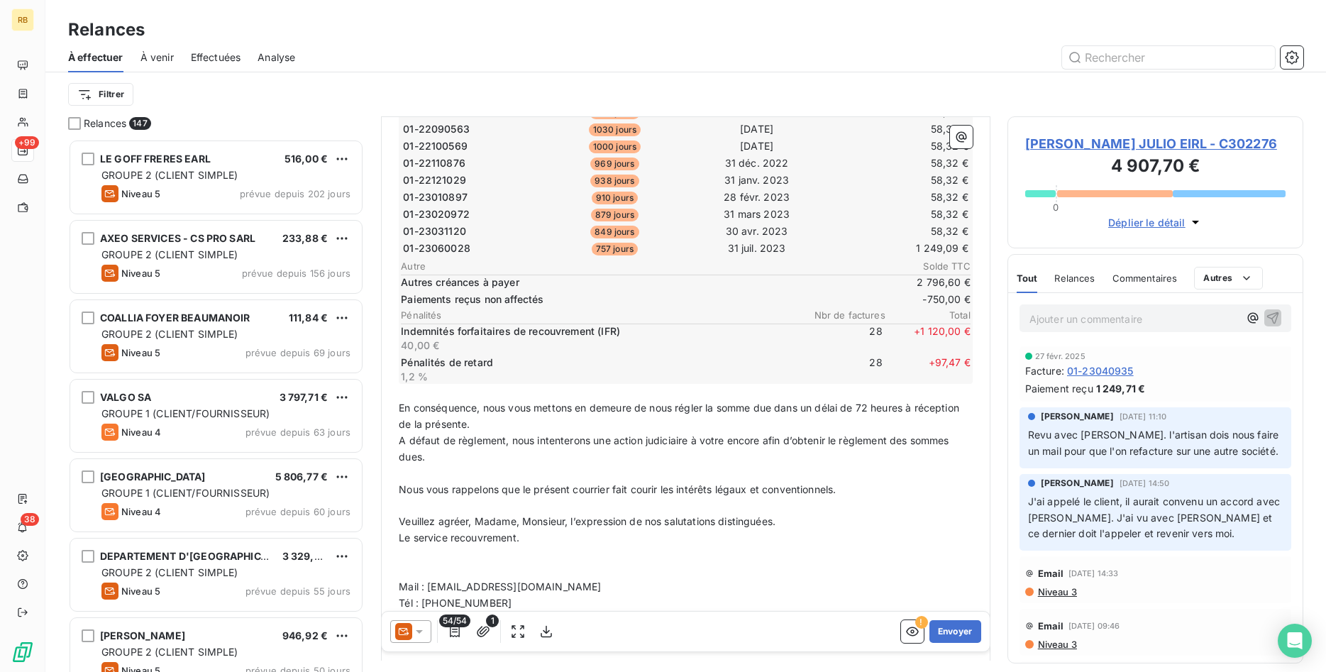
click at [947, 493] on p "Nous vous rappelons que le présent courrier fait courir les intérêts légaux et …" at bounding box center [686, 490] width 574 height 16
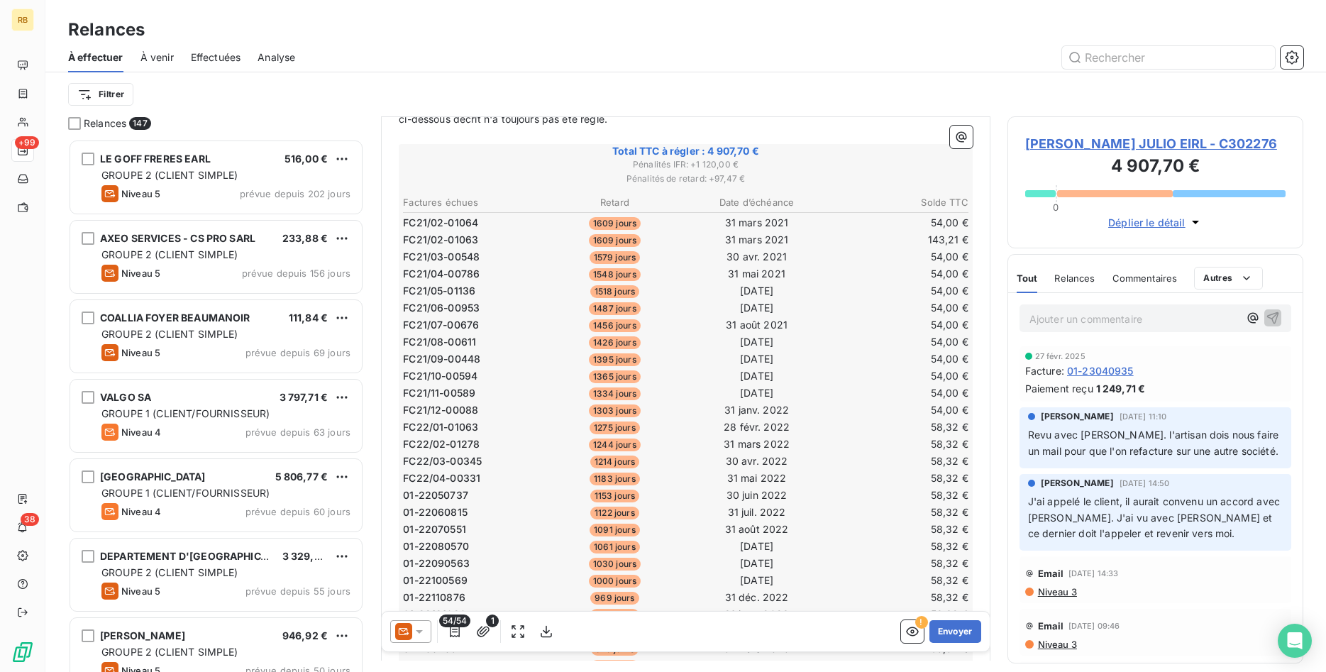
scroll to position [0, 0]
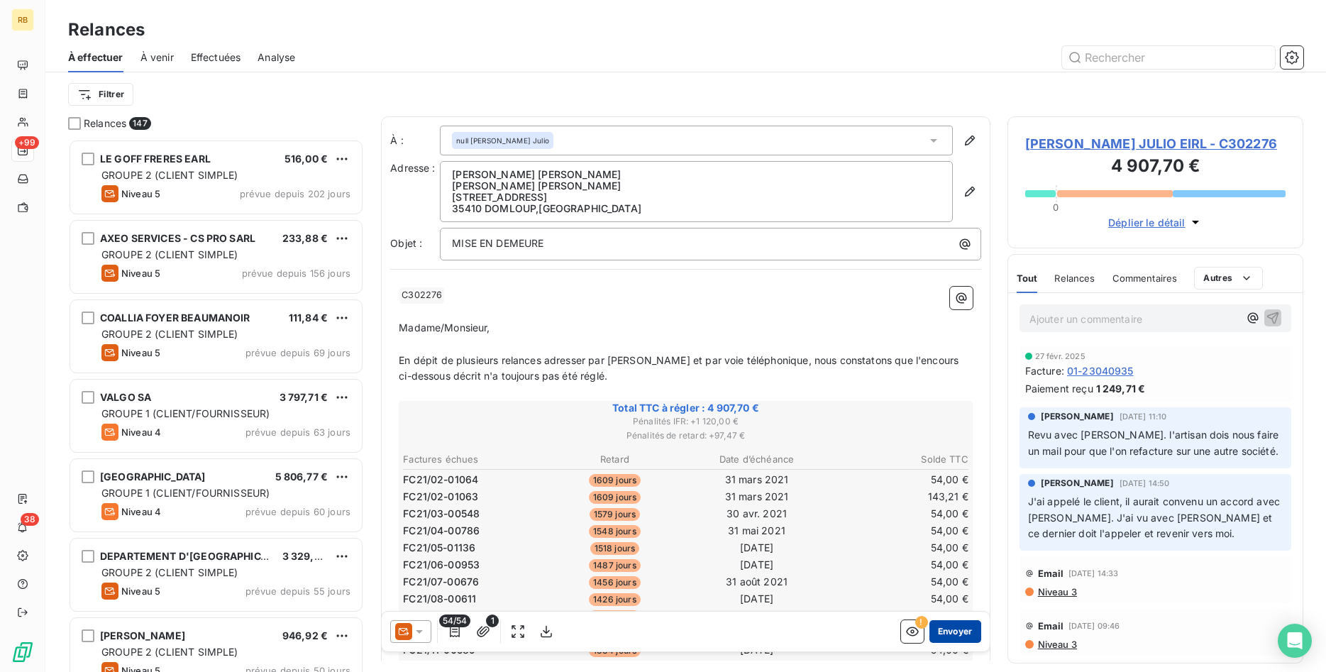
click at [947, 633] on button "Envoyer" at bounding box center [956, 631] width 52 height 23
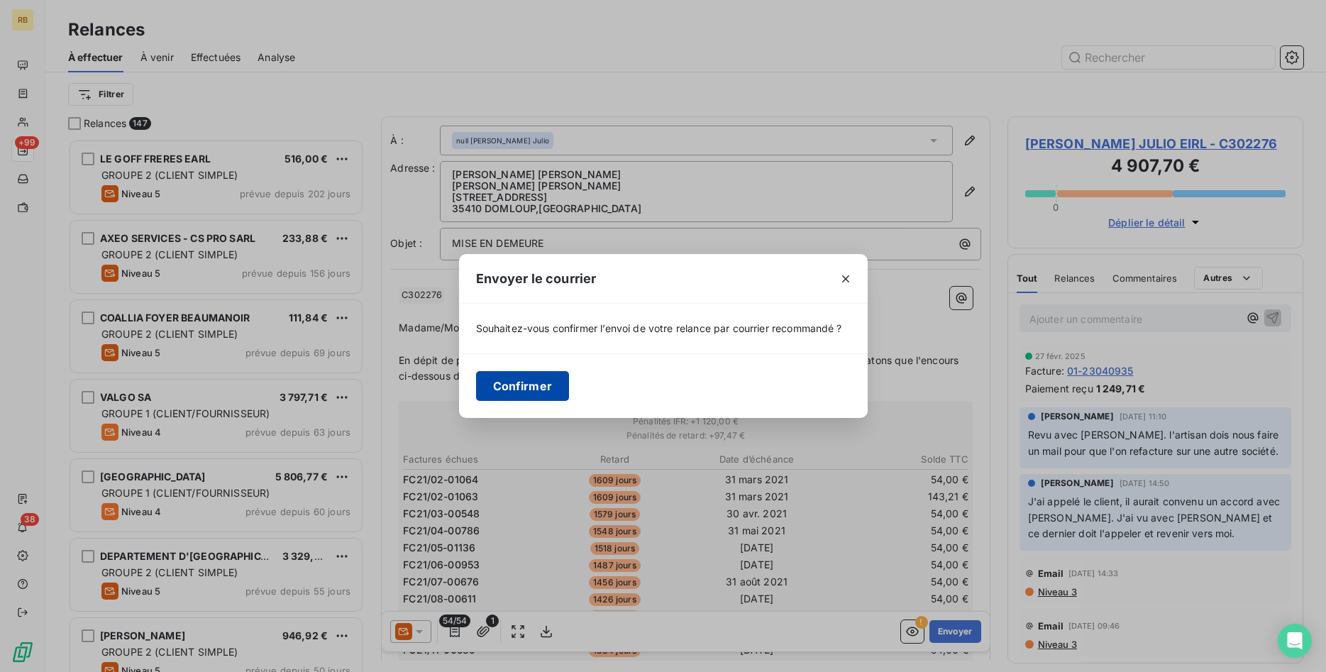
click at [513, 389] on button "Confirmer" at bounding box center [523, 386] width 94 height 30
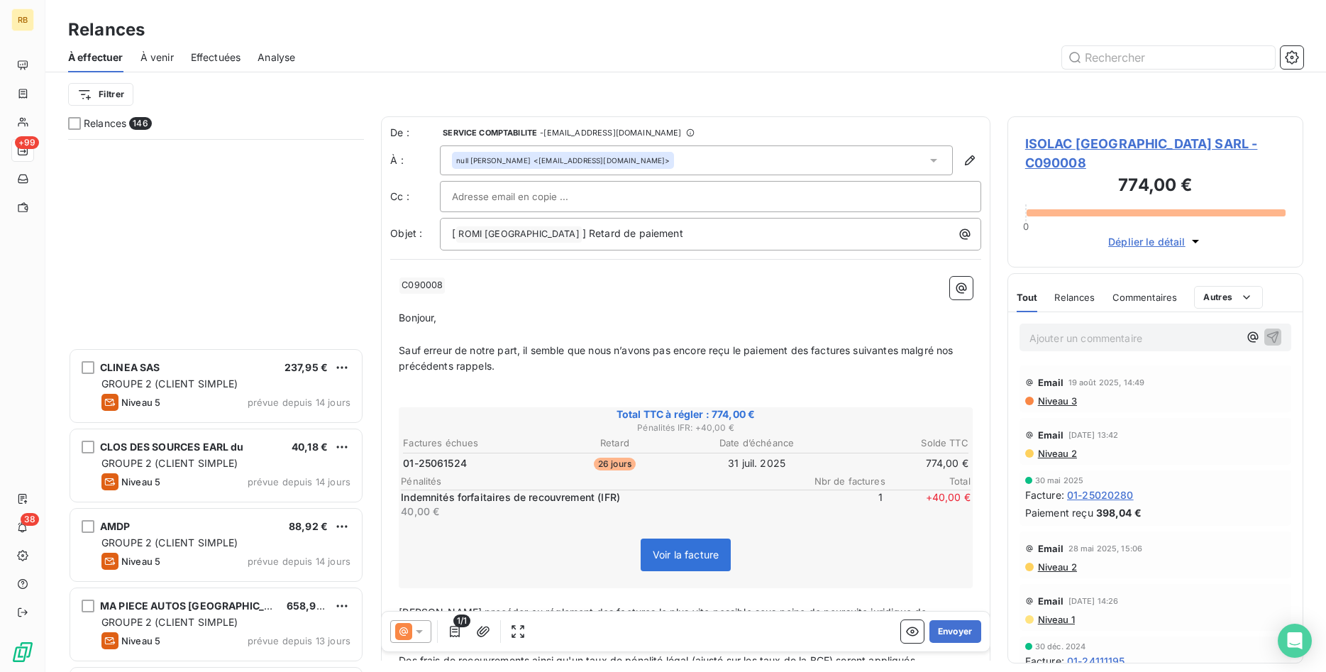
scroll to position [5213, 0]
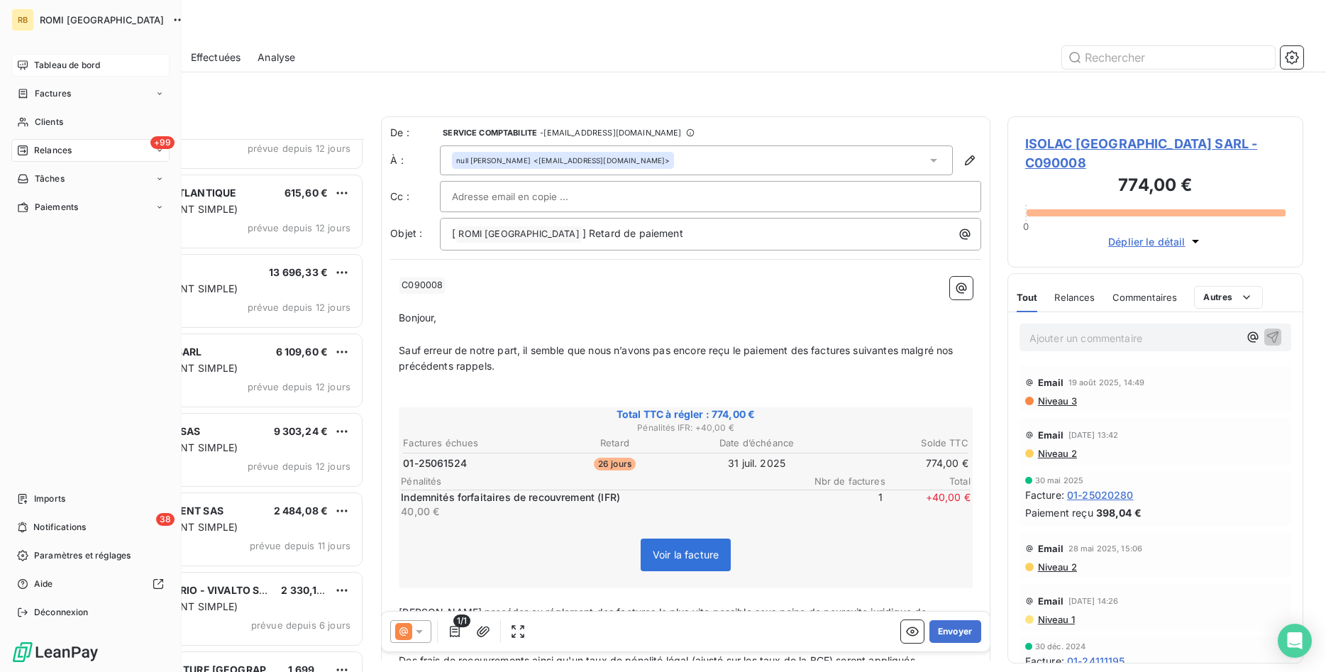
click at [59, 65] on span "Tableau de bord" at bounding box center [67, 65] width 66 height 13
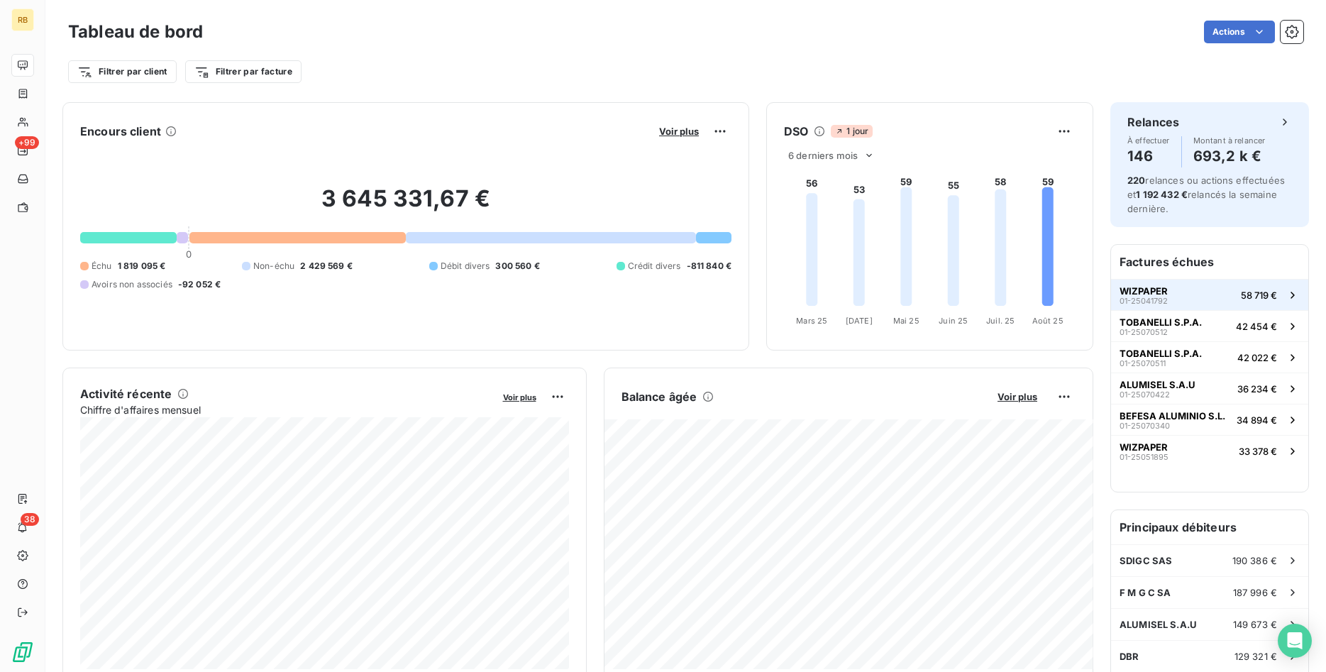
click at [1160, 297] on span "01-25041792" at bounding box center [1144, 301] width 48 height 9
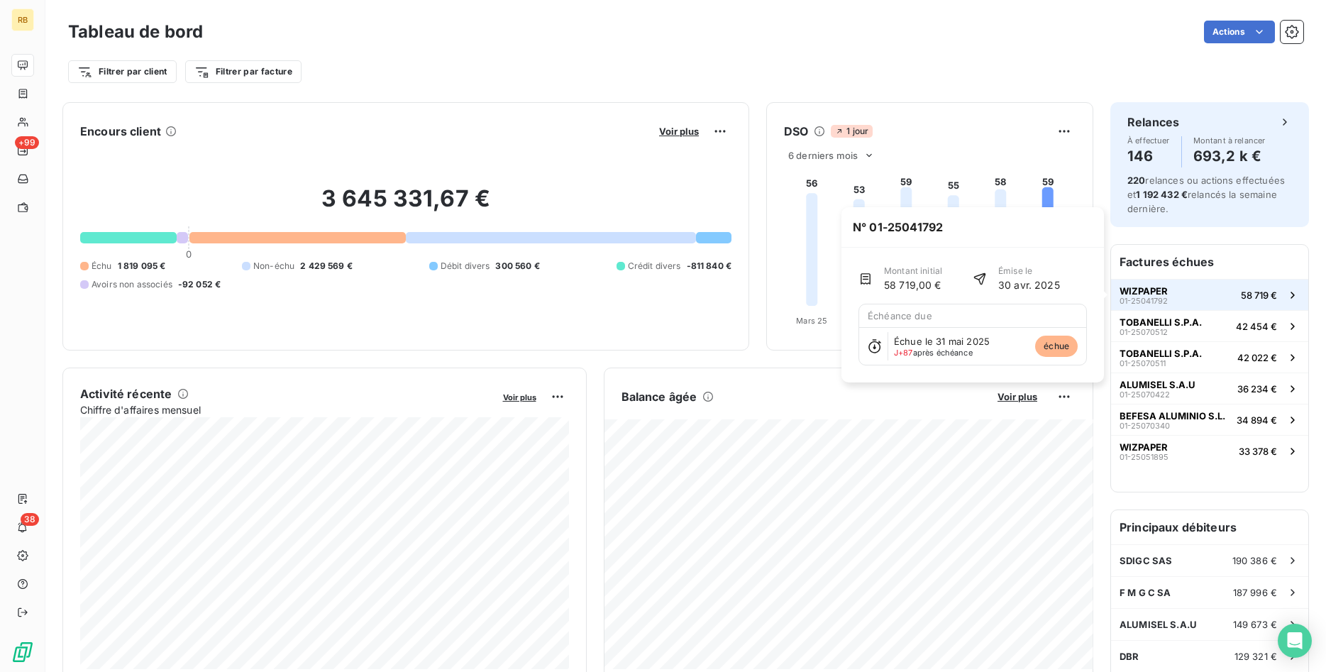
click at [1189, 297] on button "WIZPAPER 01-25041792 58 719 €" at bounding box center [1209, 294] width 197 height 31
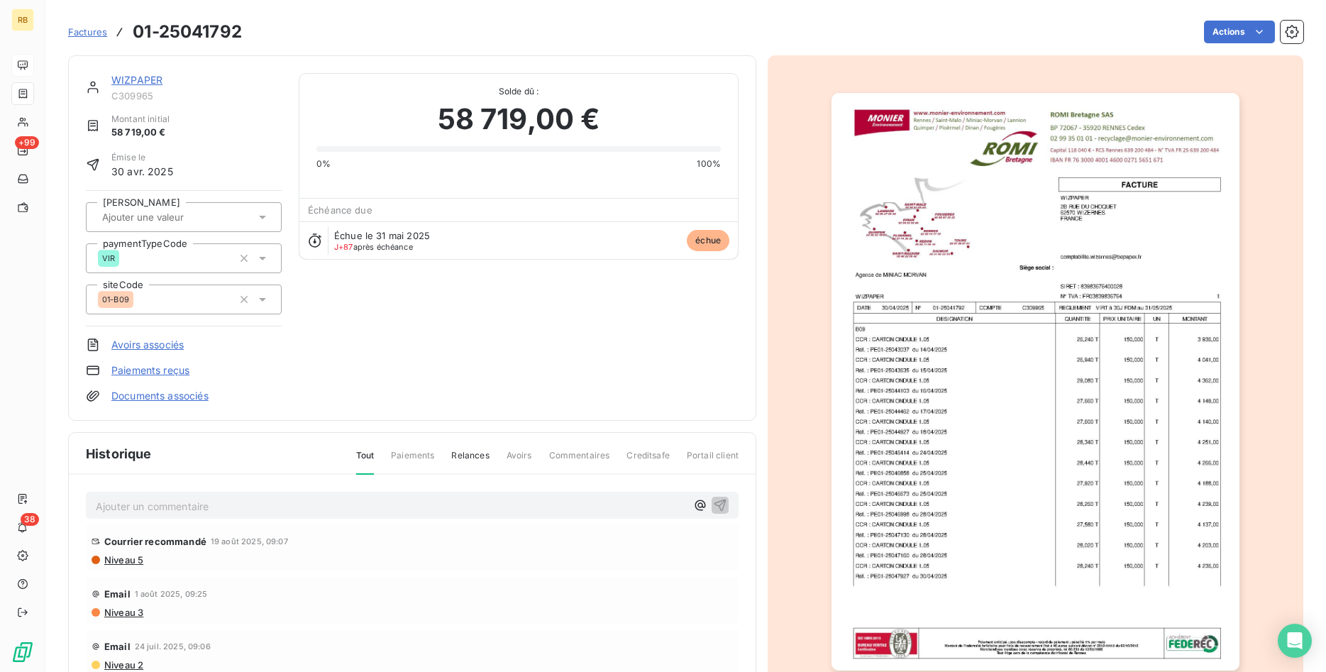
click at [143, 79] on link "WIZPAPER" at bounding box center [136, 80] width 51 height 12
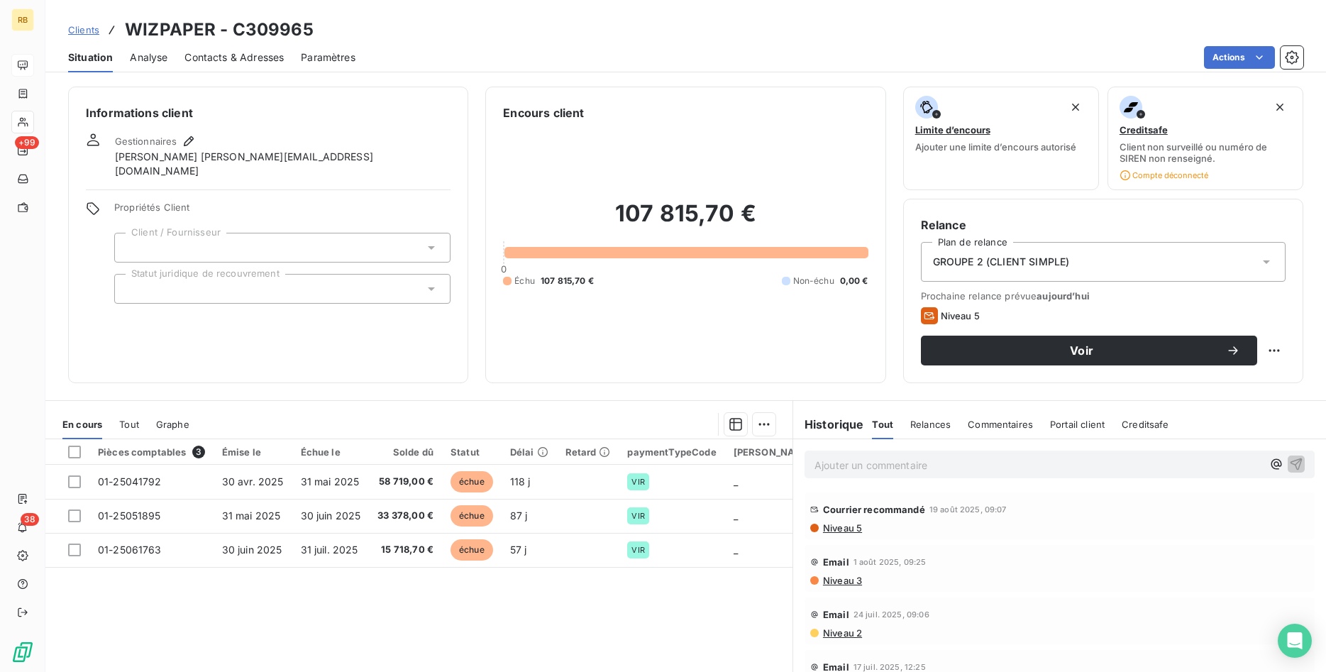
click at [925, 468] on p "Ajouter un commentaire ﻿" at bounding box center [1039, 465] width 448 height 18
click at [248, 61] on span "Contacts & Adresses" at bounding box center [234, 57] width 99 height 14
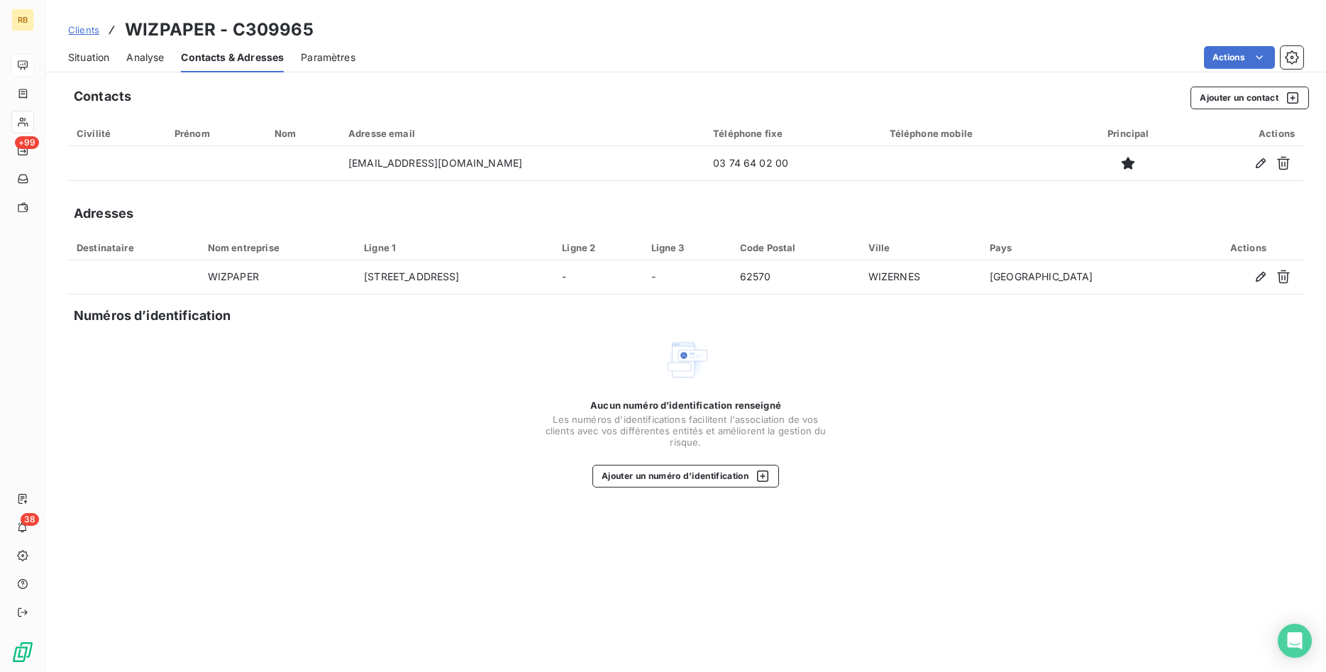
click at [79, 55] on span "Situation" at bounding box center [88, 57] width 41 height 14
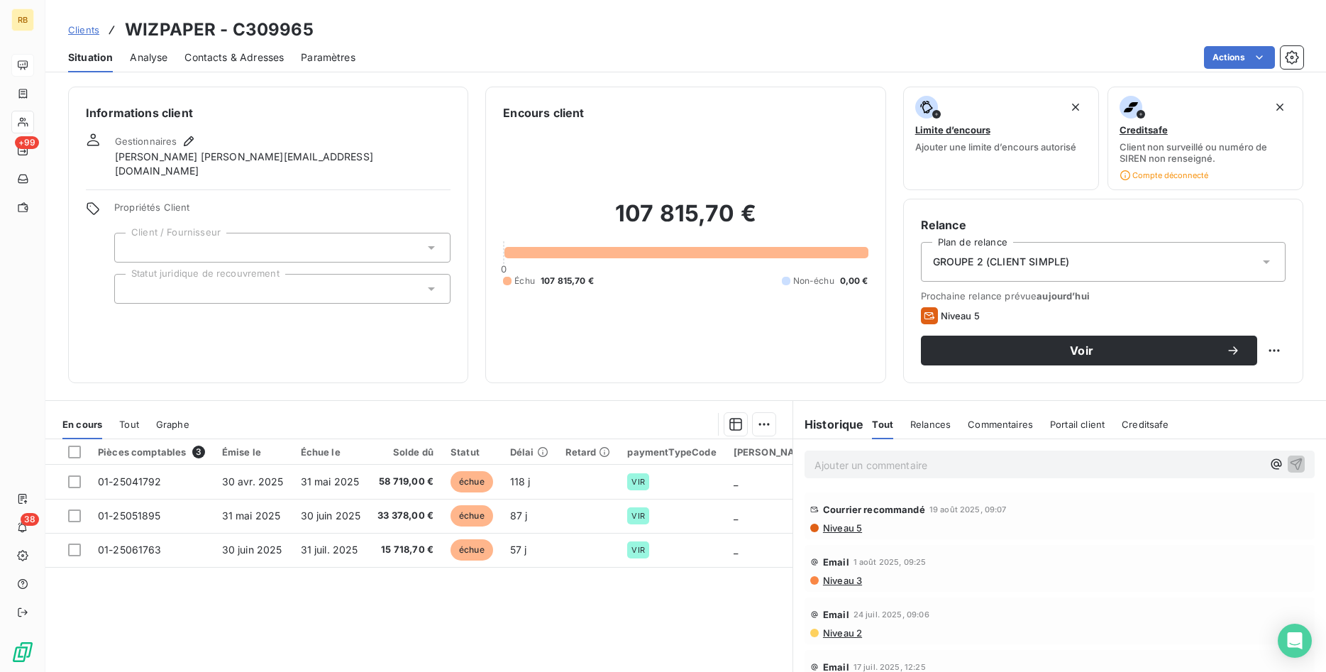
click at [926, 464] on p "Ajouter un commentaire ﻿" at bounding box center [1039, 465] width 448 height 18
click at [1298, 462] on icon "button" at bounding box center [1297, 464] width 12 height 12
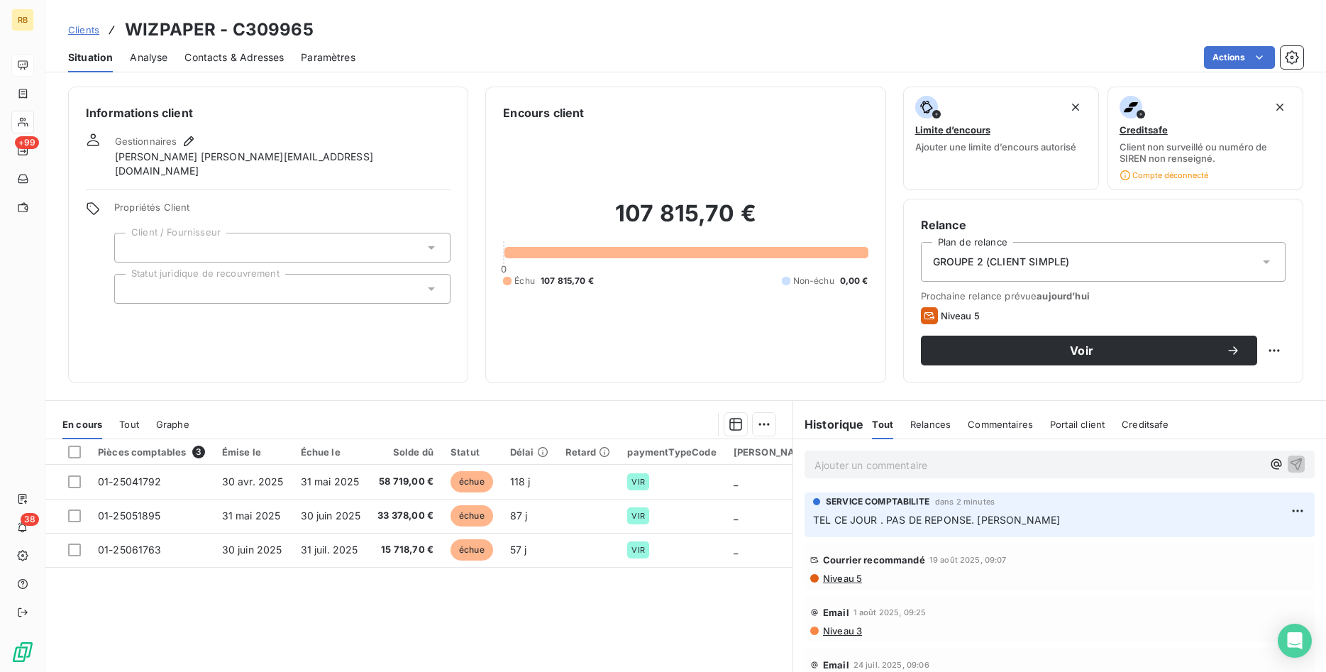
click at [709, 39] on div "Clients WIZPAPER - C309965" at bounding box center [685, 30] width 1281 height 26
click at [851, 576] on span "Niveau 5" at bounding box center [842, 578] width 40 height 11
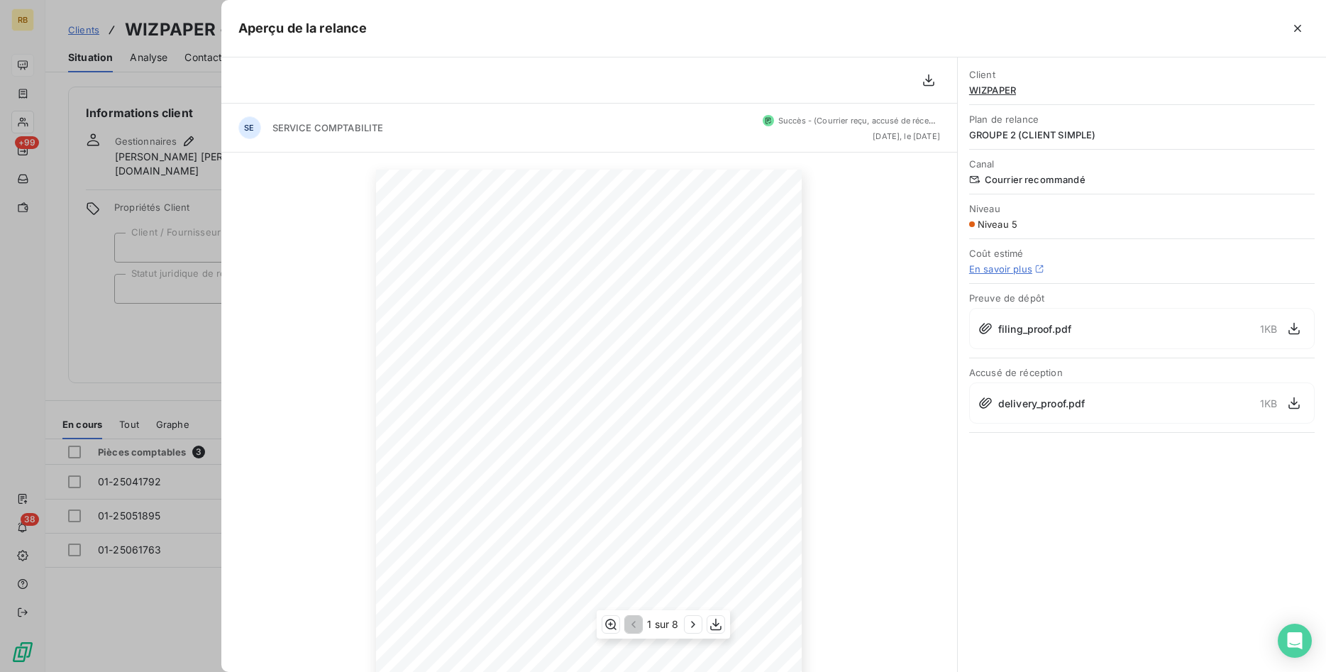
scroll to position [117, 0]
click at [718, 625] on icon "button" at bounding box center [715, 624] width 11 height 12
click at [1302, 28] on icon "button" at bounding box center [1298, 28] width 14 height 14
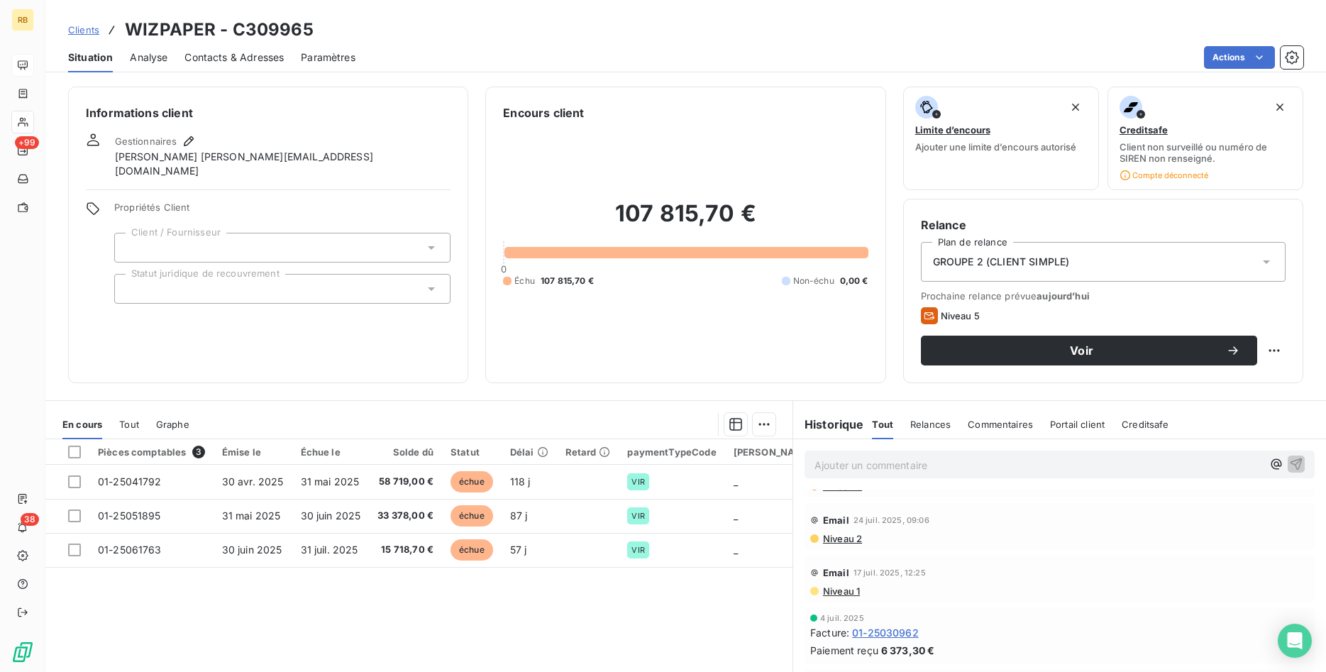
scroll to position [72, 0]
click at [907, 467] on p "Ajouter un commentaire ﻿" at bounding box center [1039, 465] width 448 height 18
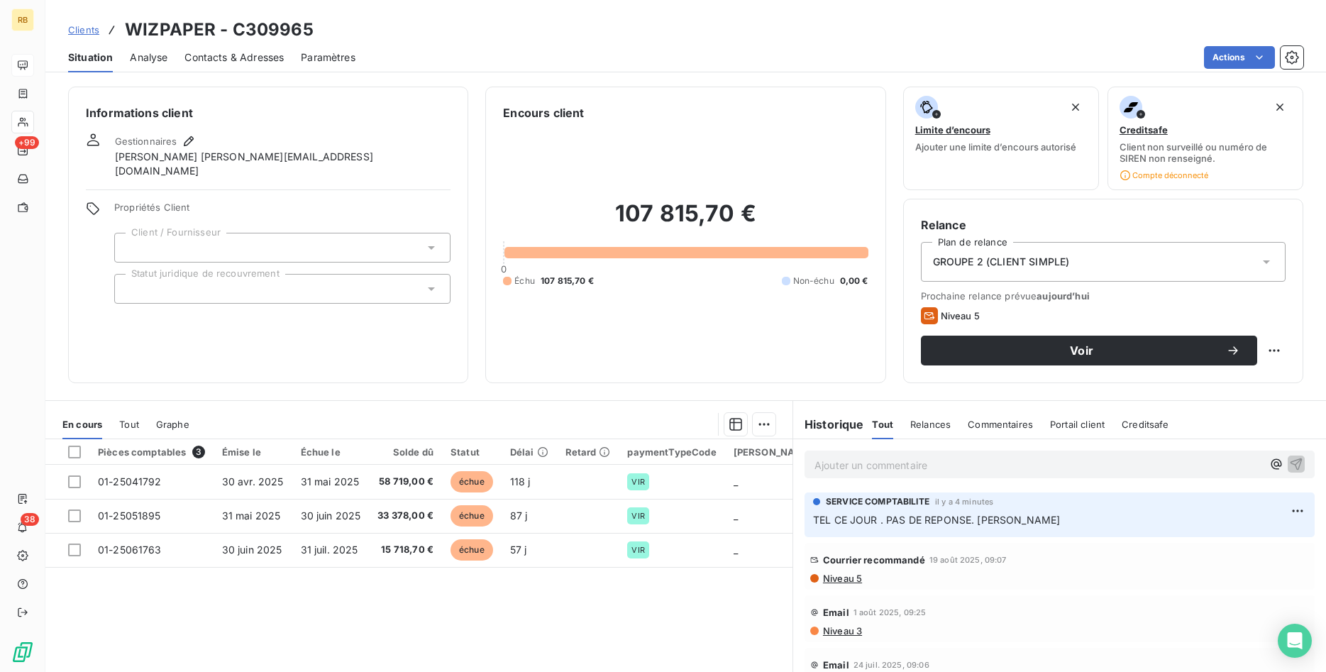
click at [924, 470] on p "Ajouter un commentaire ﻿" at bounding box center [1039, 465] width 448 height 18
click at [1295, 463] on icon "button" at bounding box center [1297, 463] width 14 height 14
